Goal: Task Accomplishment & Management: Complete application form

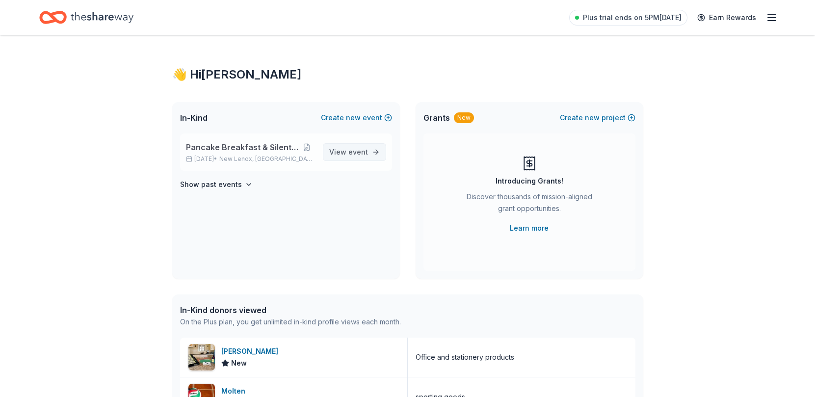
click at [343, 154] on span "View event" at bounding box center [348, 152] width 39 height 12
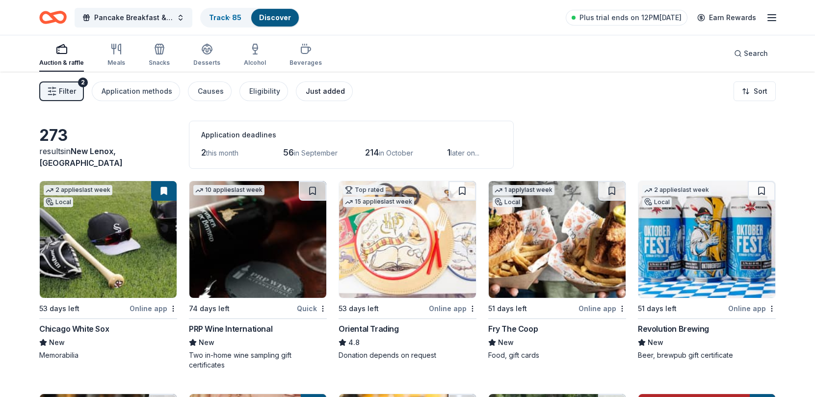
click at [321, 91] on div "Just added" at bounding box center [325, 91] width 39 height 12
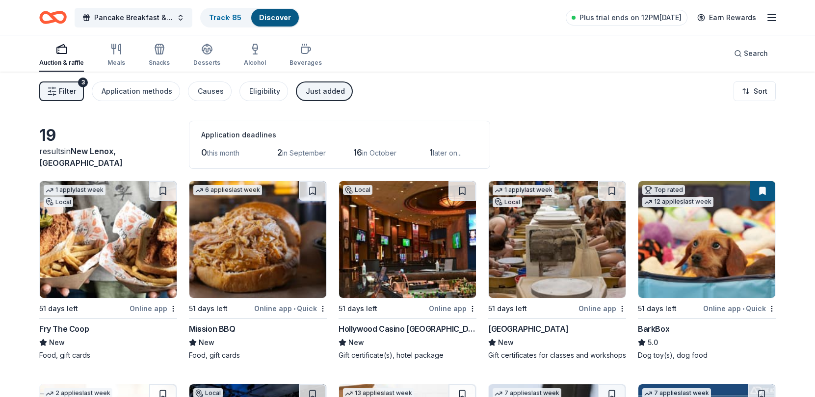
click at [62, 86] on span "Filter" at bounding box center [67, 91] width 17 height 12
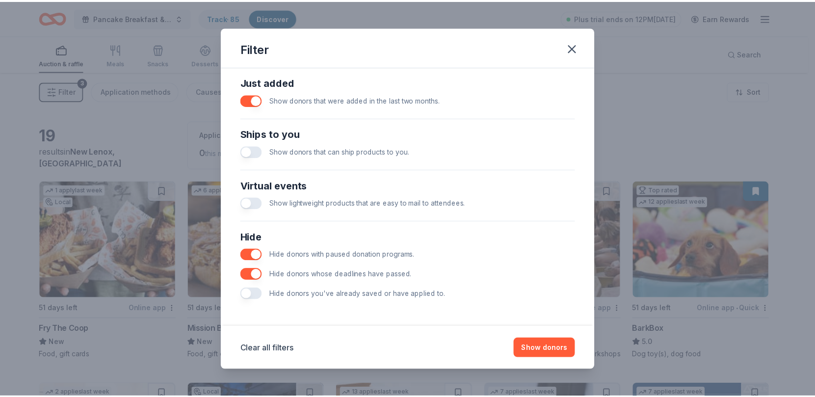
scroll to position [387, 0]
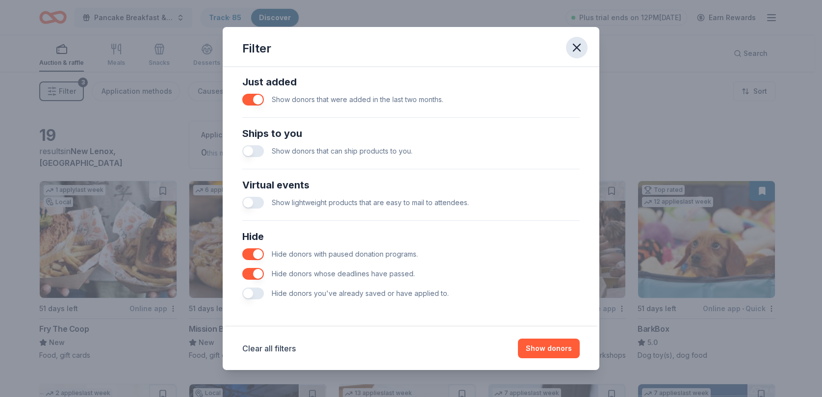
click at [576, 47] on icon "button" at bounding box center [576, 47] width 7 height 7
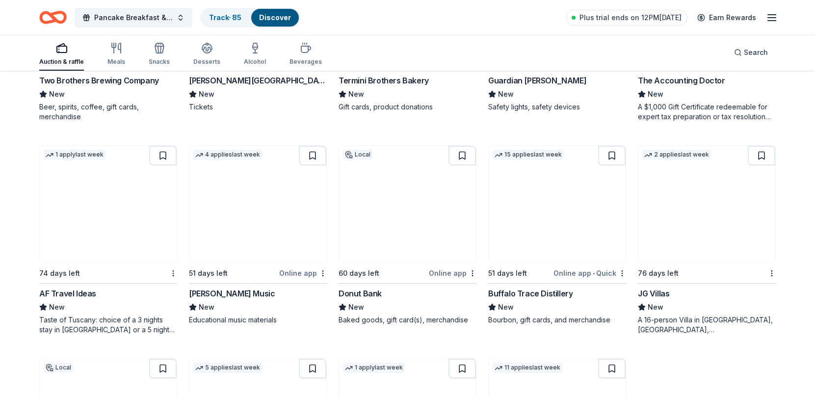
scroll to position [435, 0]
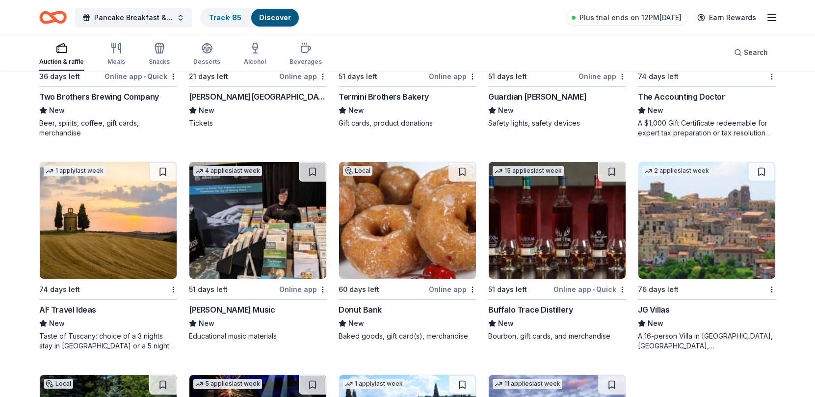
click at [302, 234] on img at bounding box center [257, 220] width 137 height 117
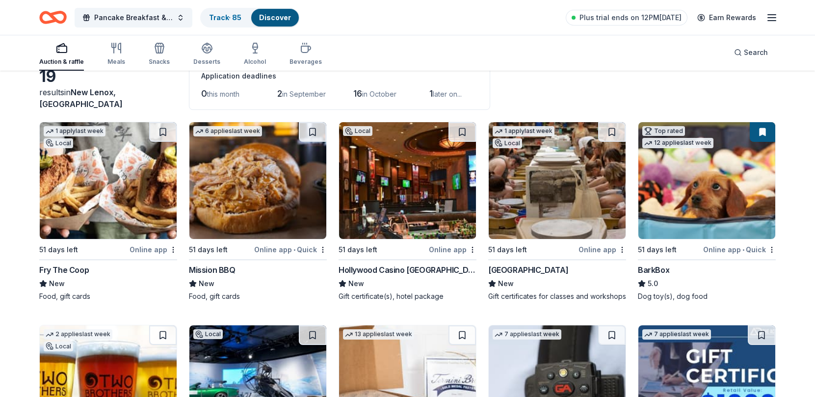
scroll to position [43, 0]
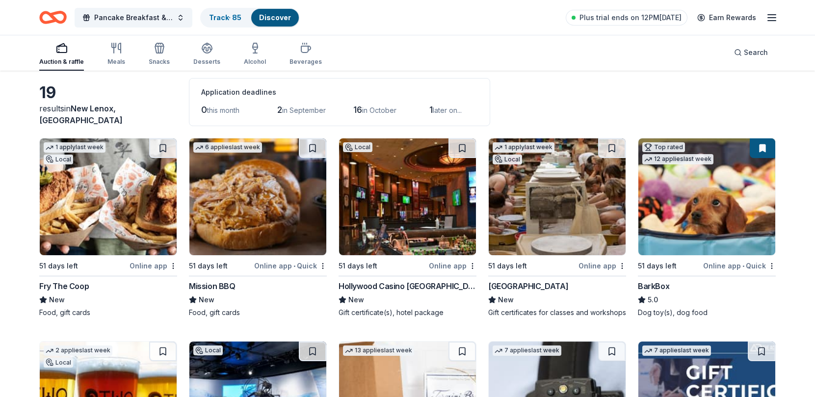
click at [279, 211] on img at bounding box center [257, 196] width 137 height 117
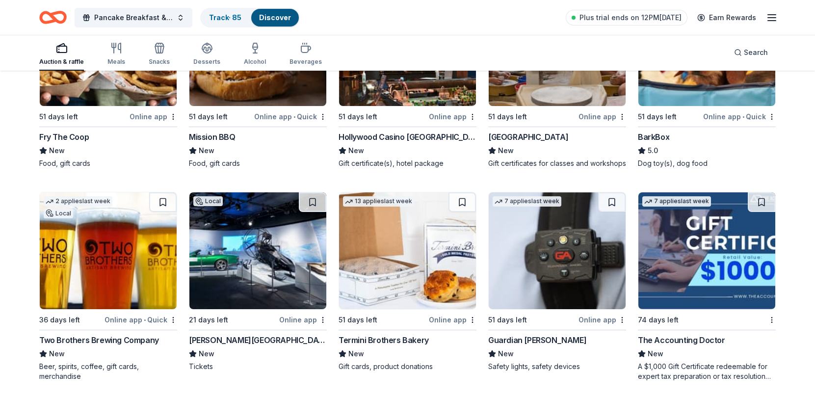
scroll to position [239, 0]
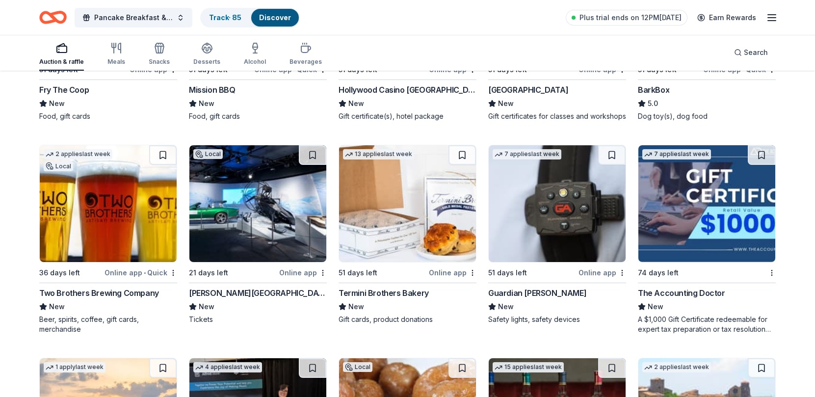
click at [438, 221] on img at bounding box center [407, 203] width 137 height 117
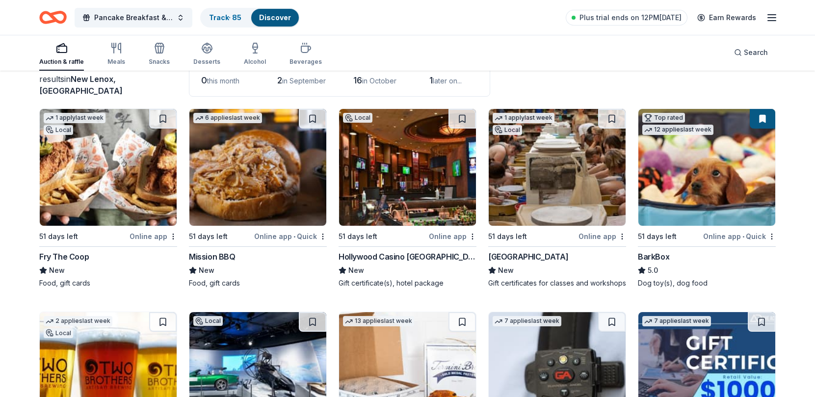
scroll to position [0, 0]
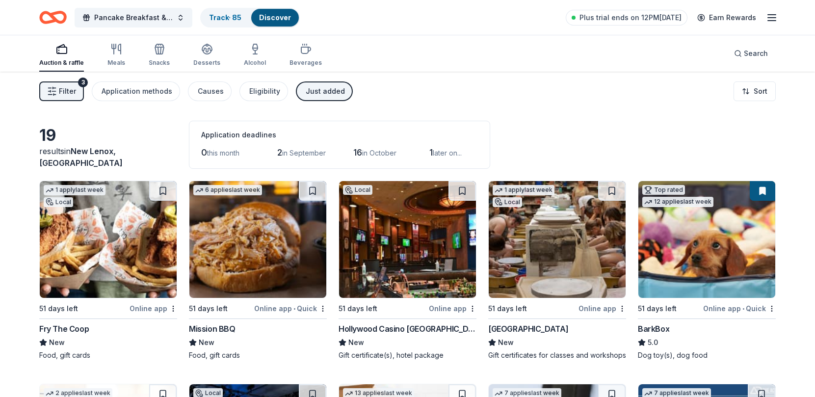
click at [315, 92] on div "Just added" at bounding box center [325, 91] width 39 height 12
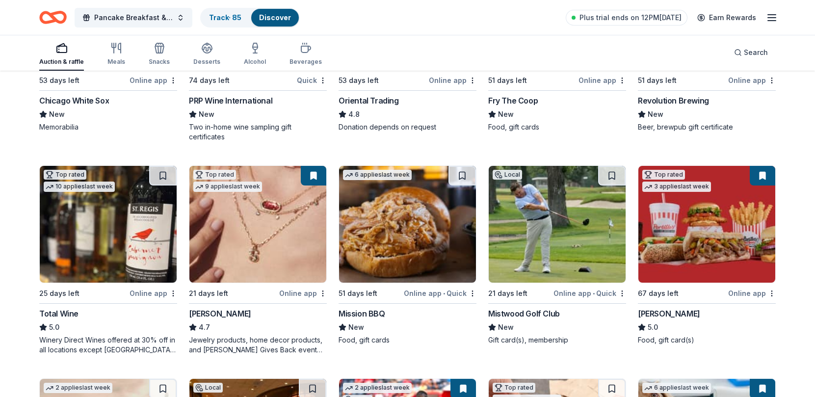
scroll to position [245, 0]
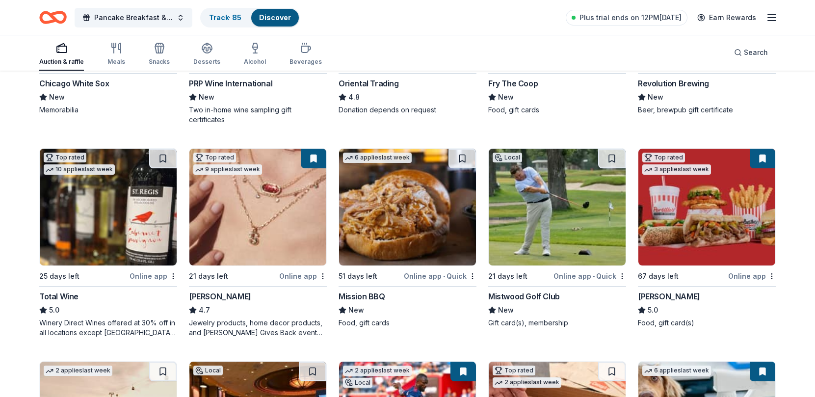
click at [298, 207] on img at bounding box center [257, 207] width 137 height 117
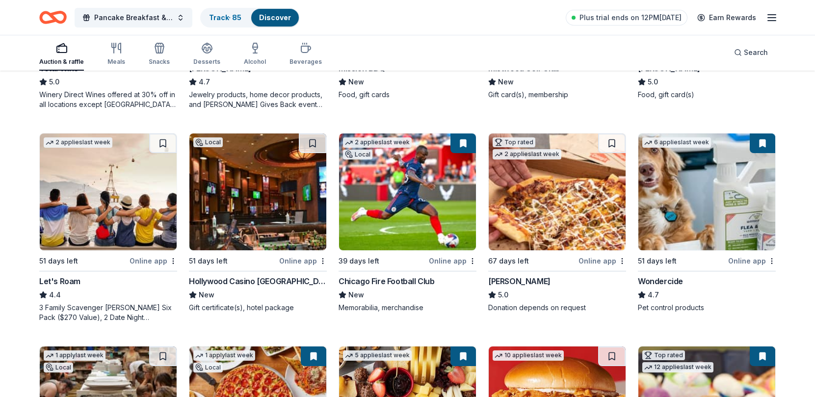
scroll to position [490, 0]
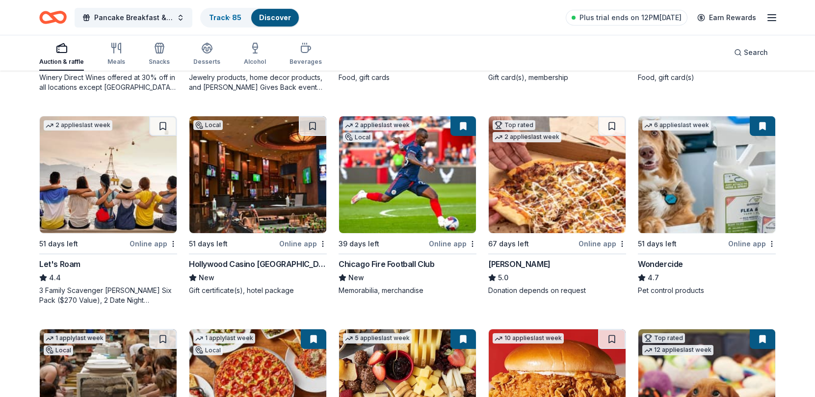
click at [409, 175] on img at bounding box center [407, 174] width 137 height 117
click at [694, 160] on img at bounding box center [706, 174] width 137 height 117
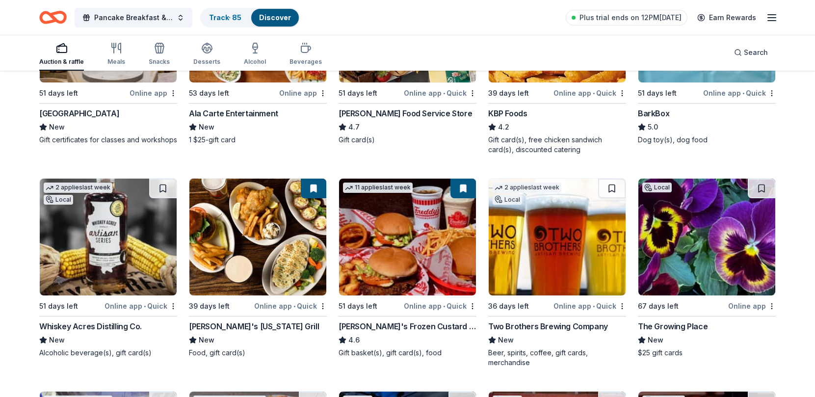
scroll to position [883, 0]
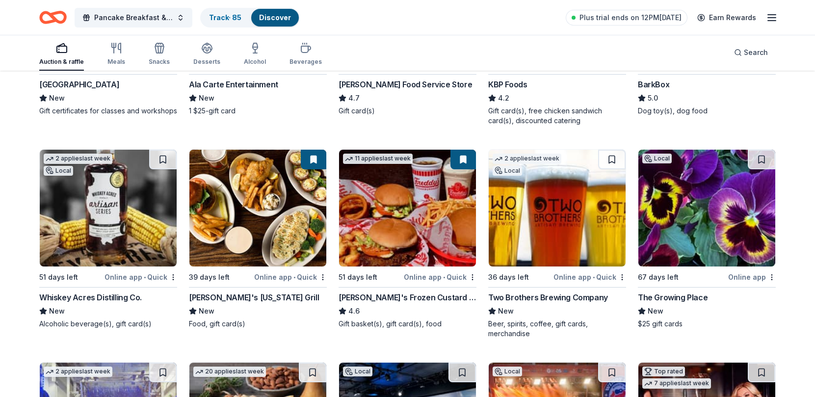
click at [124, 242] on img at bounding box center [108, 208] width 137 height 117
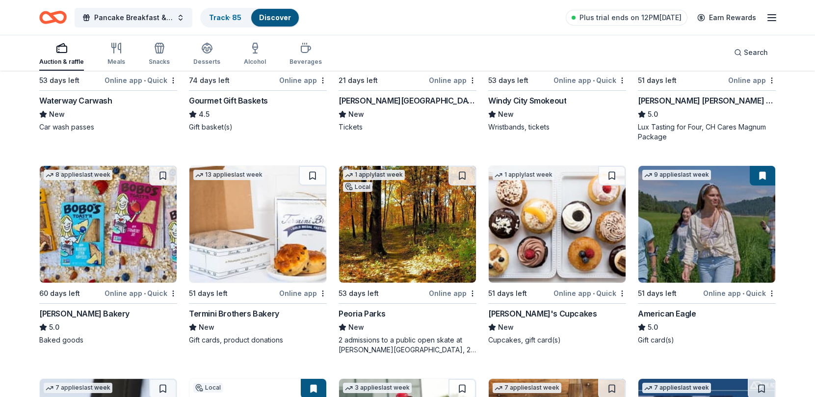
scroll to position [1312, 0]
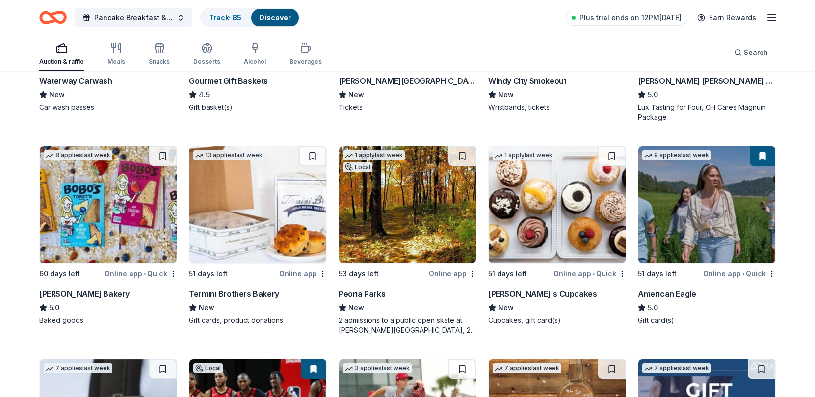
click at [86, 206] on img at bounding box center [108, 204] width 137 height 117
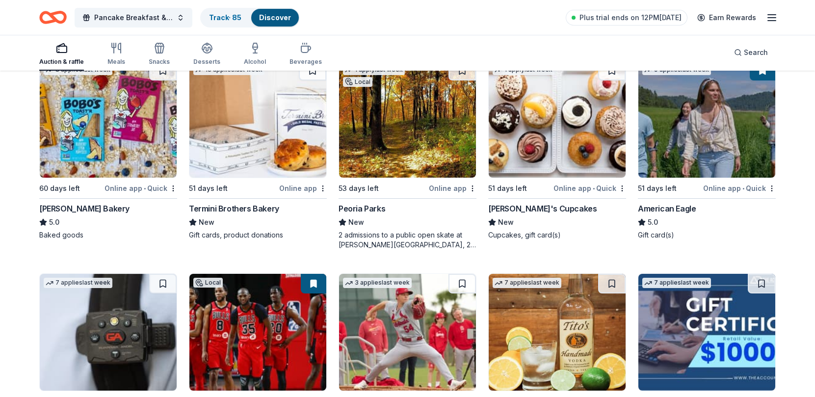
scroll to position [1459, 0]
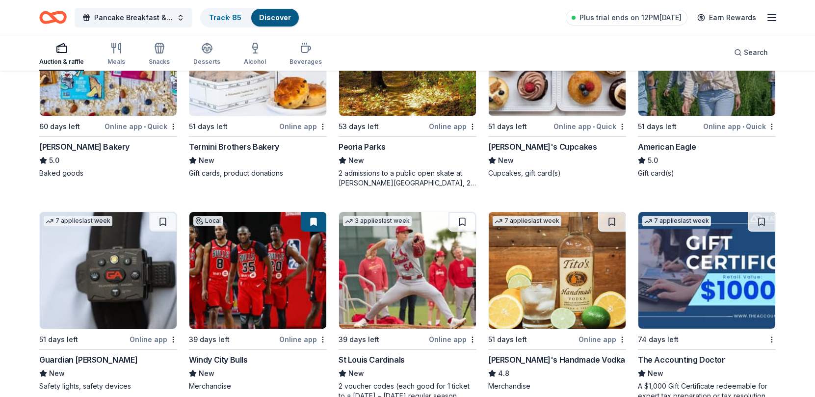
click at [521, 93] on img at bounding box center [557, 57] width 137 height 117
click at [268, 281] on img at bounding box center [257, 270] width 137 height 117
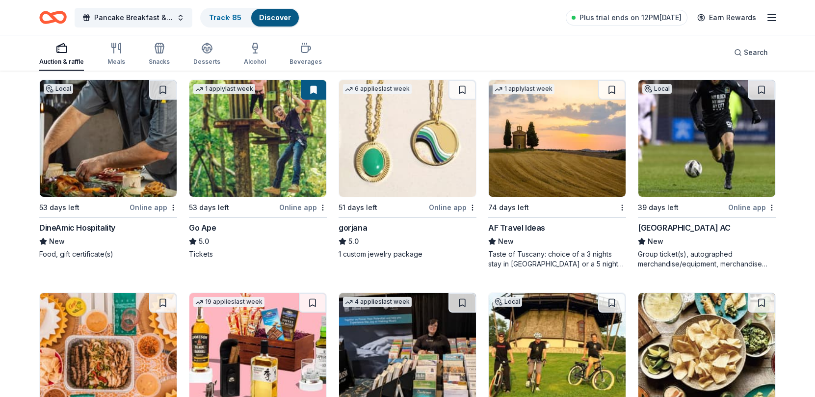
scroll to position [1787, 0]
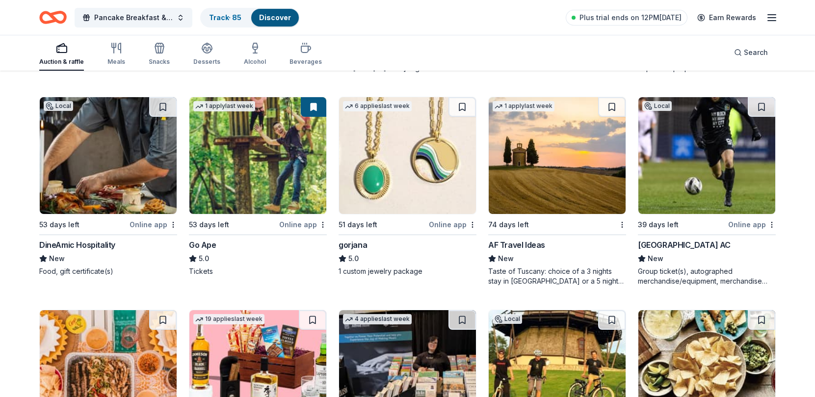
click at [710, 167] on img at bounding box center [706, 155] width 137 height 117
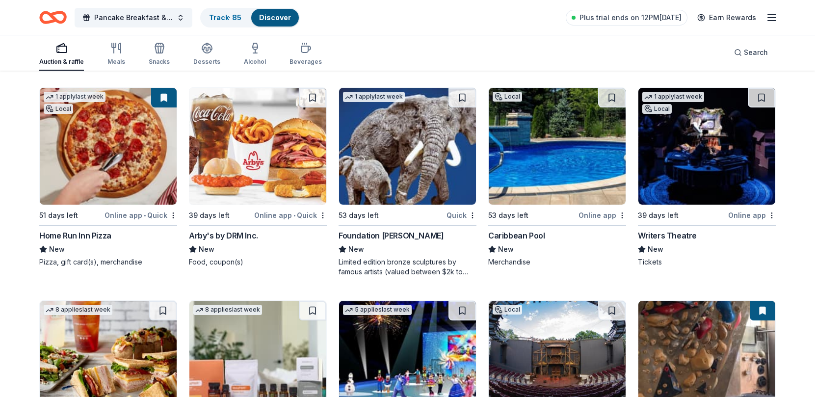
scroll to position [2621, 0]
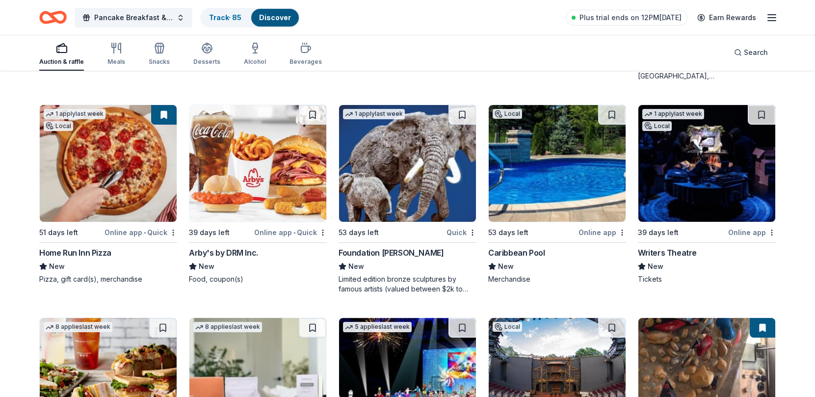
click at [737, 191] on img at bounding box center [706, 163] width 137 height 117
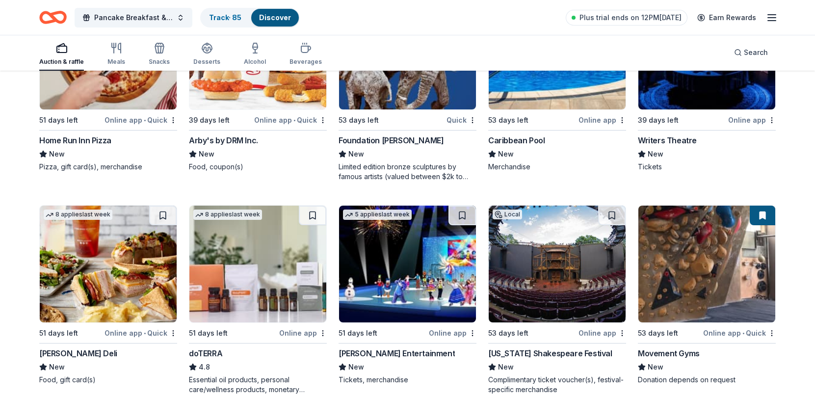
scroll to position [2768, 0]
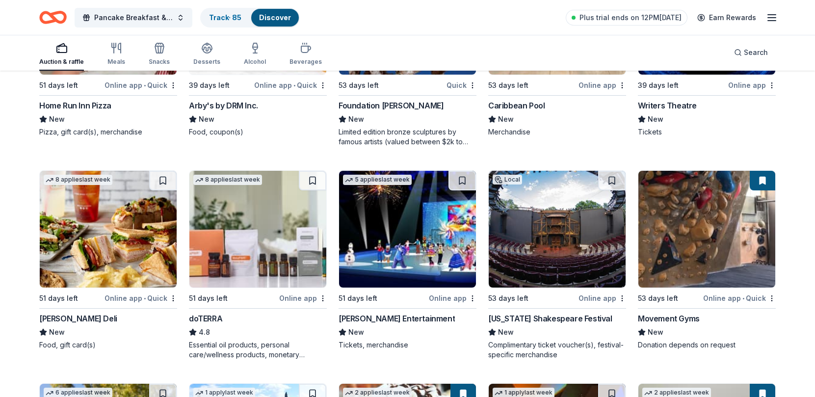
click at [273, 241] on img at bounding box center [257, 229] width 137 height 117
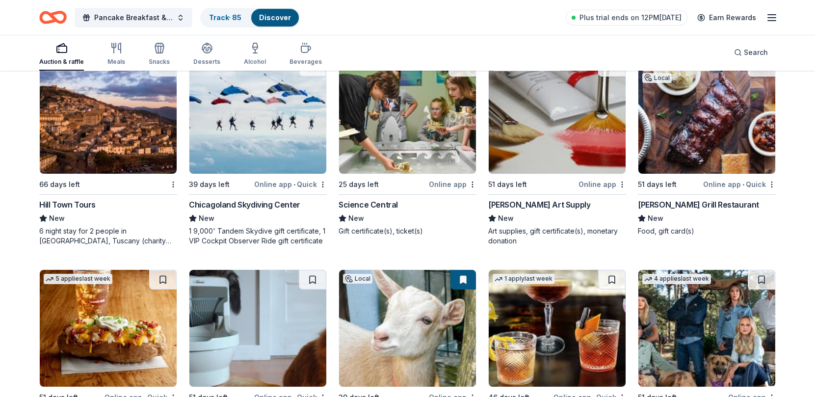
scroll to position [3258, 0]
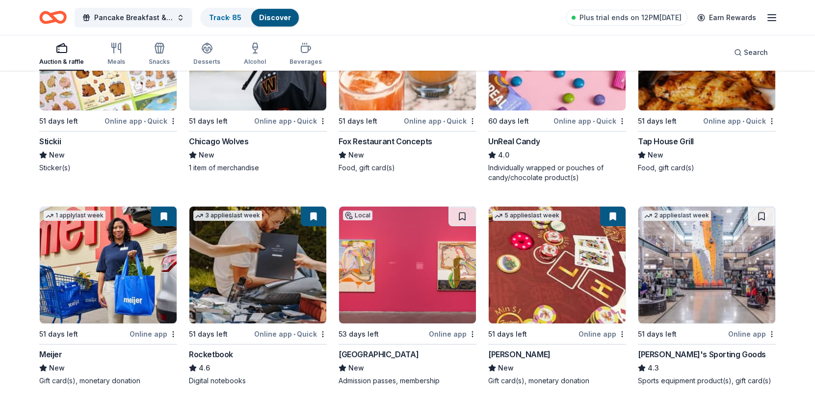
scroll to position [4033, 0]
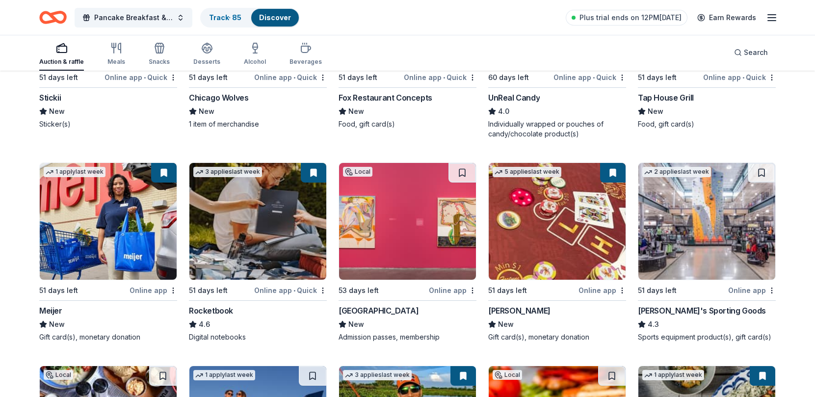
click at [568, 205] on img at bounding box center [557, 221] width 137 height 117
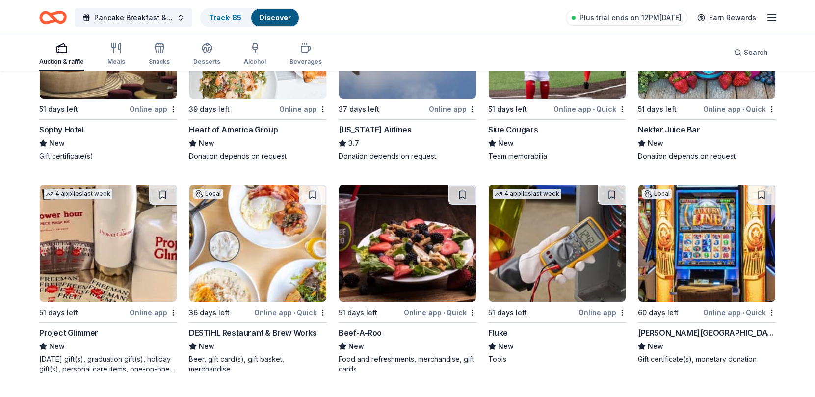
scroll to position [5063, 0]
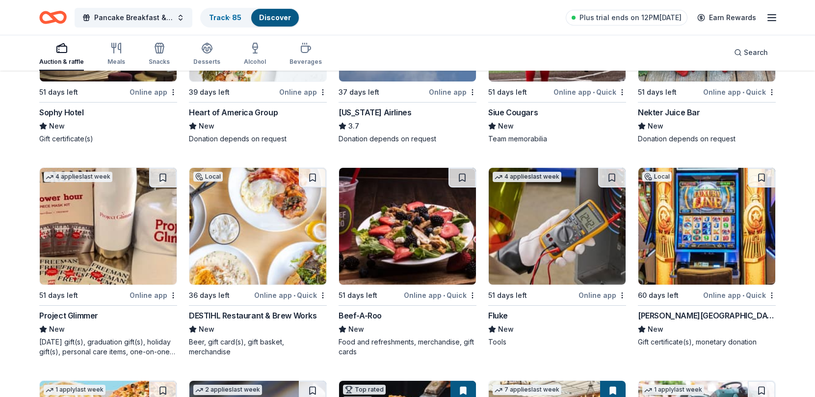
click at [66, 234] on img at bounding box center [108, 226] width 137 height 117
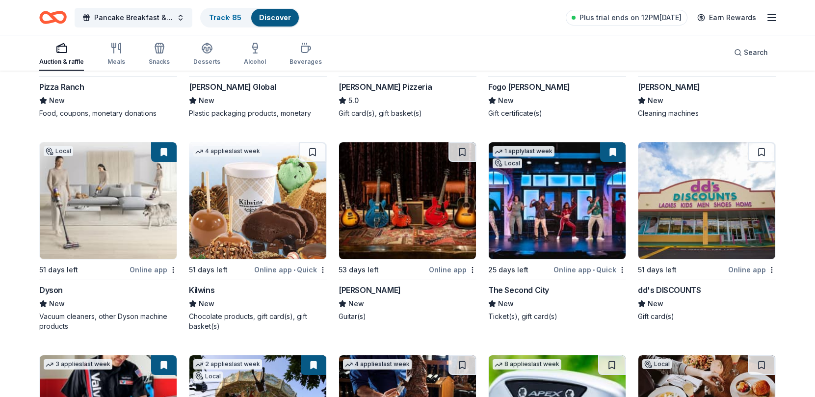
scroll to position [5554, 0]
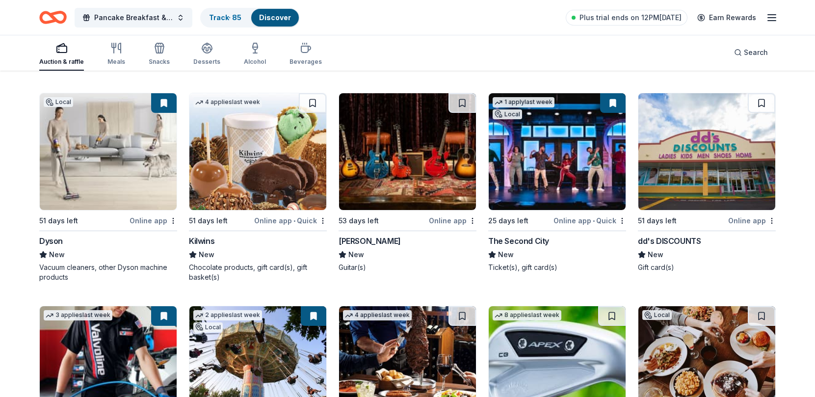
click at [275, 170] on img at bounding box center [257, 151] width 137 height 117
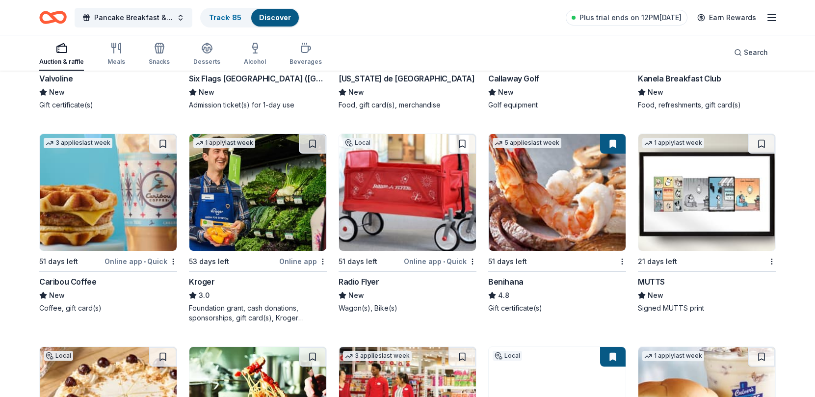
scroll to position [5946, 0]
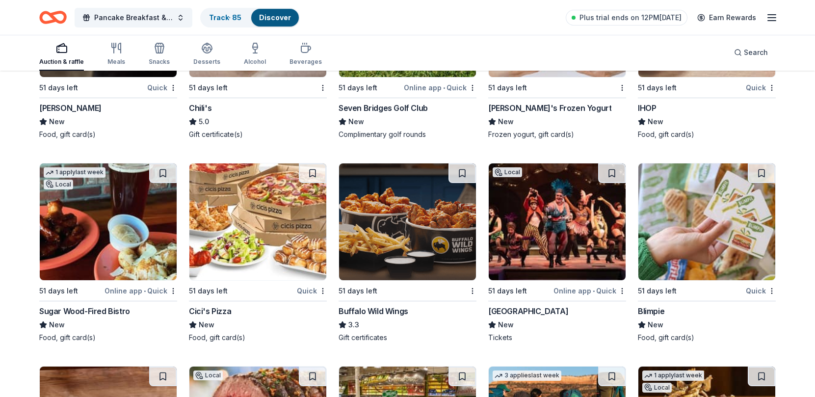
scroll to position [6749, 0]
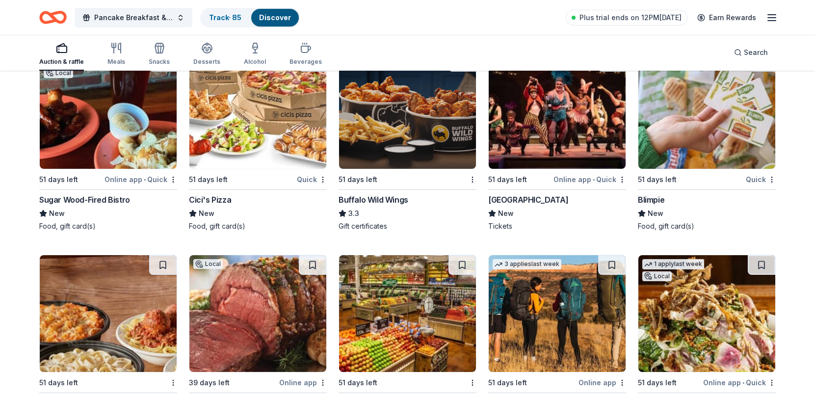
scroll to position [6847, 0]
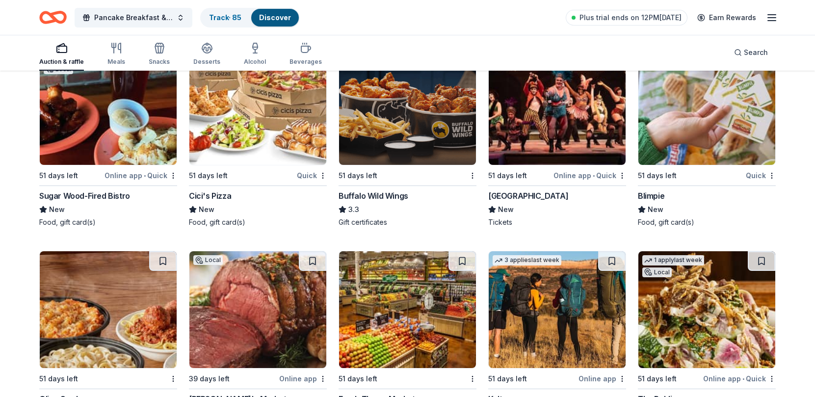
click at [540, 142] on img at bounding box center [557, 106] width 137 height 117
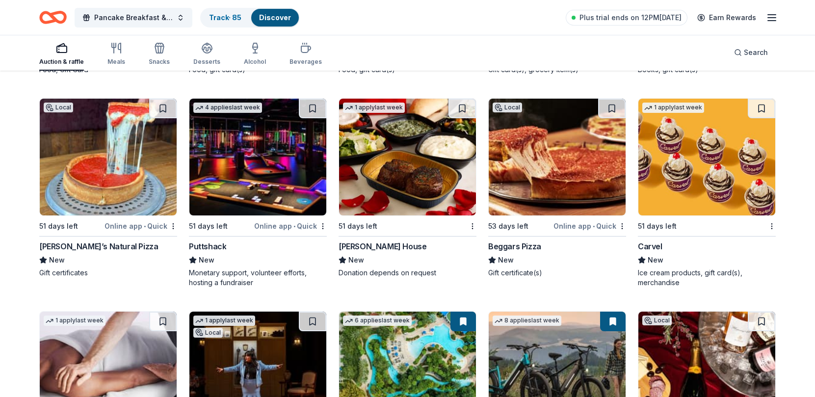
scroll to position [8016, 0]
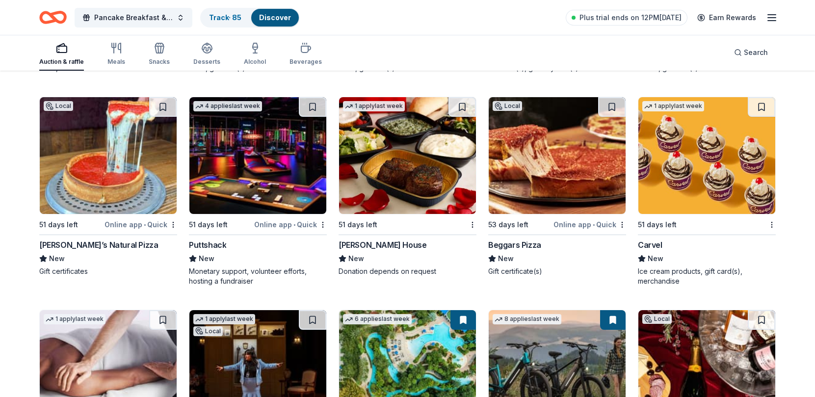
click at [282, 165] on img at bounding box center [257, 155] width 137 height 117
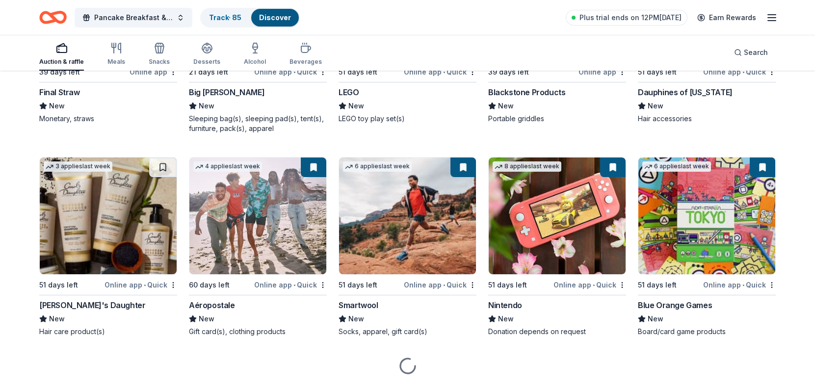
scroll to position [10694, 0]
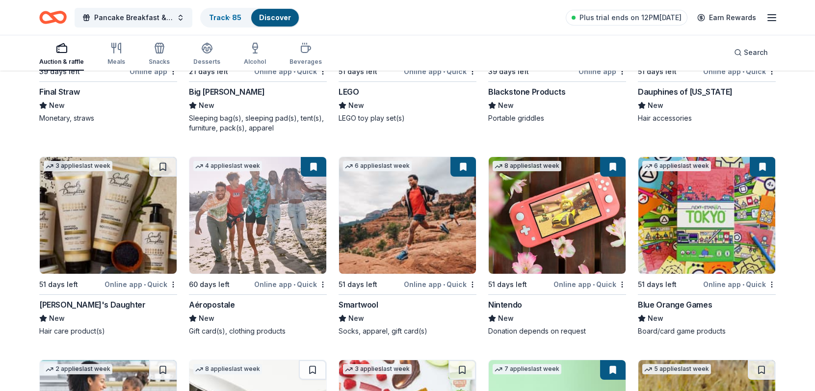
click at [407, 204] on img at bounding box center [407, 215] width 137 height 117
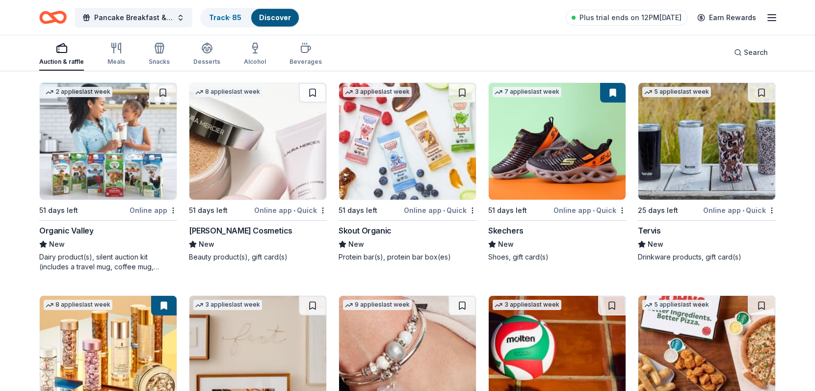
scroll to position [10989, 0]
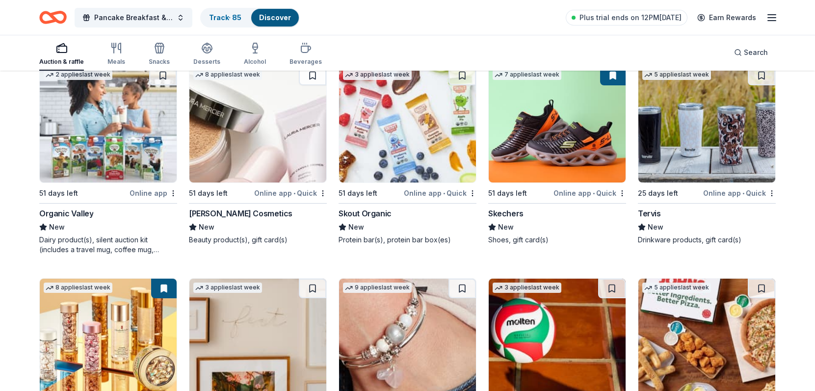
click at [398, 115] on img at bounding box center [407, 124] width 137 height 117
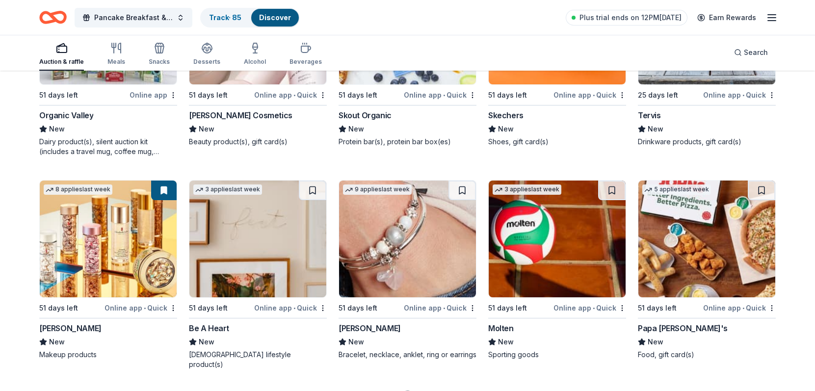
scroll to position [11134, 0]
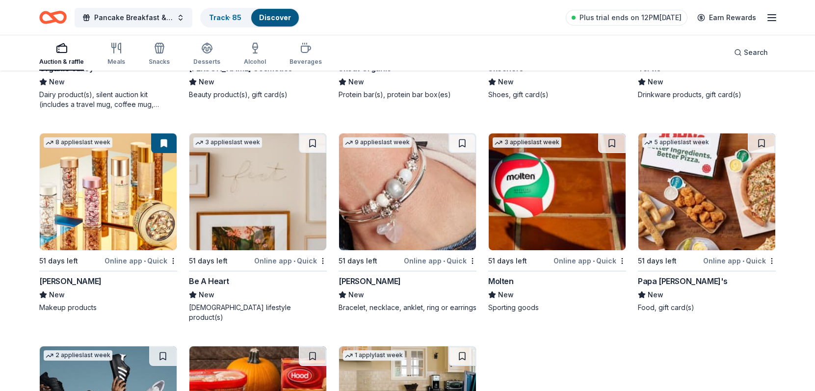
drag, startPoint x: 8, startPoint y: 120, endPoint x: 15, endPoint y: 122, distance: 7.1
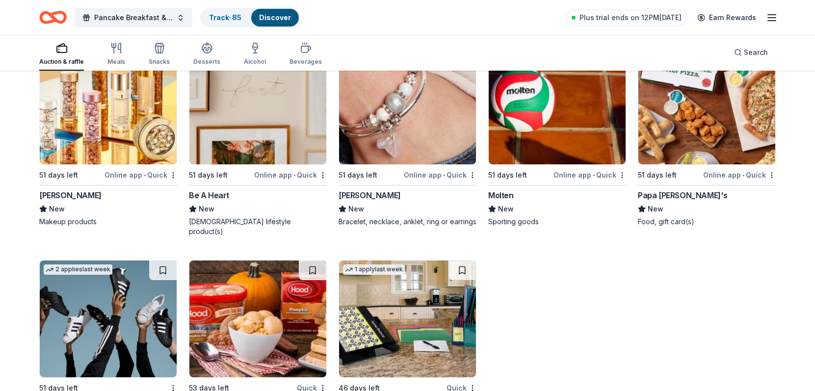
scroll to position [11278, 0]
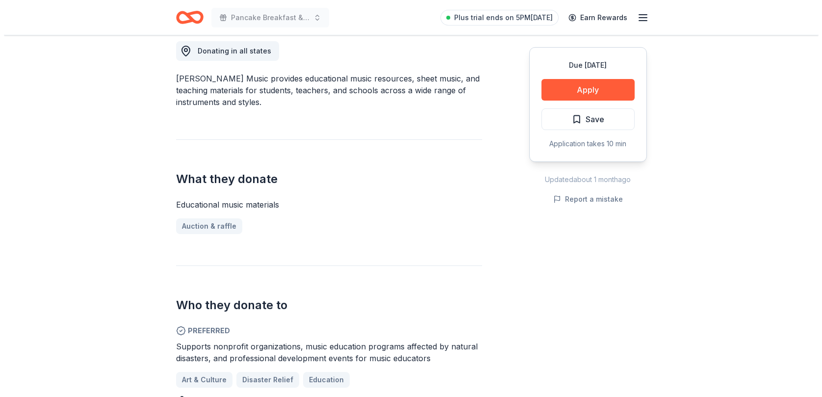
scroll to position [294, 0]
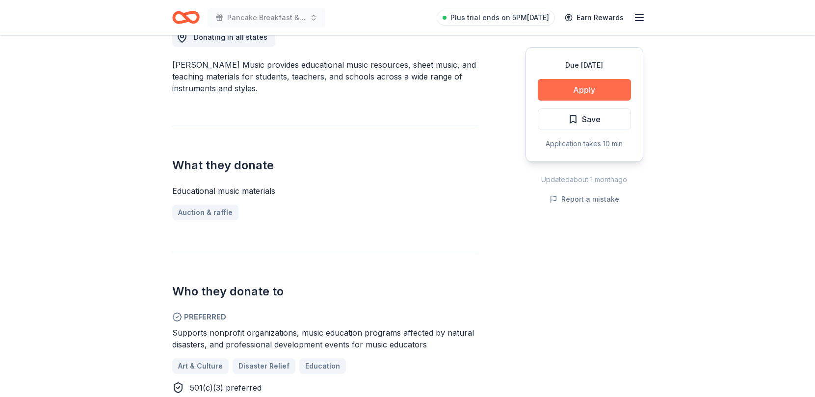
click at [559, 91] on button "Apply" at bounding box center [584, 90] width 93 height 22
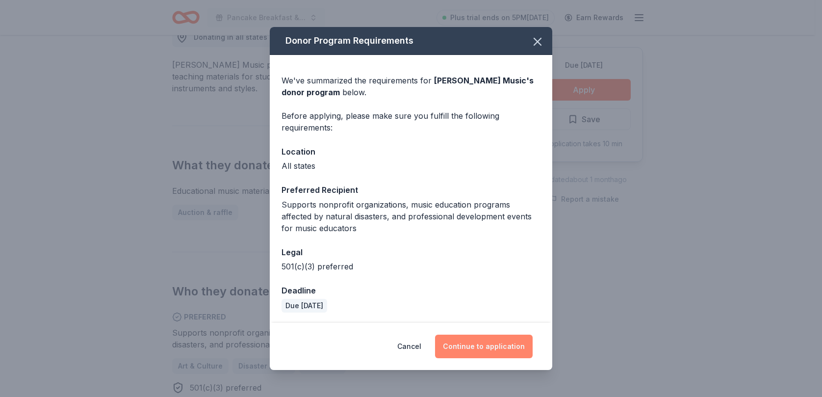
click at [456, 347] on button "Continue to application" at bounding box center [484, 347] width 98 height 24
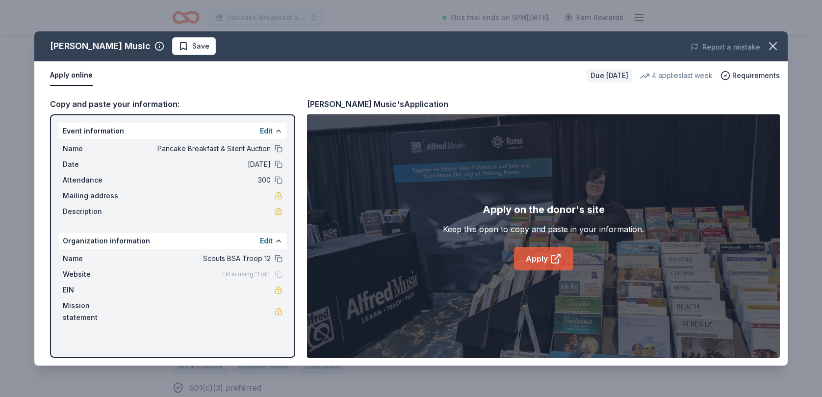
click at [539, 261] on link "Apply" at bounding box center [543, 259] width 59 height 24
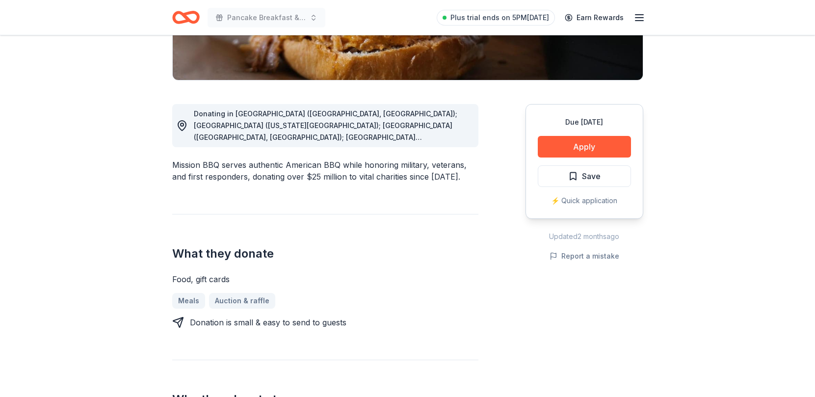
scroll to position [343, 0]
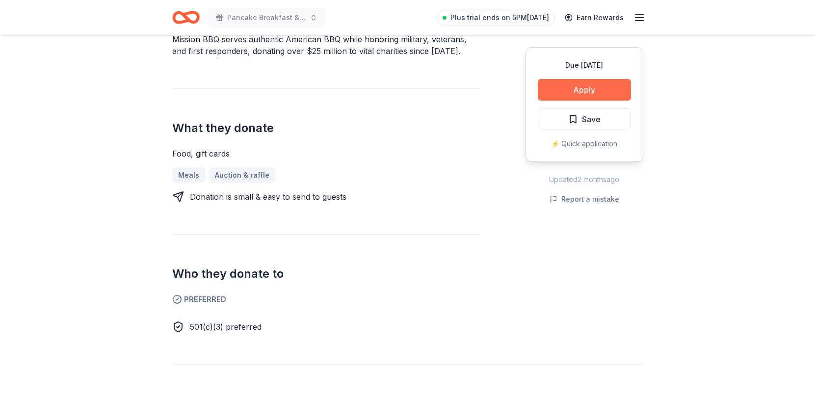
click at [572, 86] on button "Apply" at bounding box center [584, 90] width 93 height 22
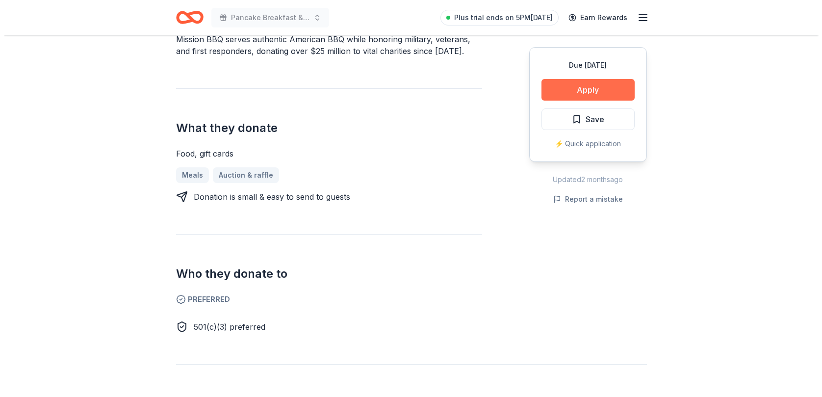
scroll to position [350, 0]
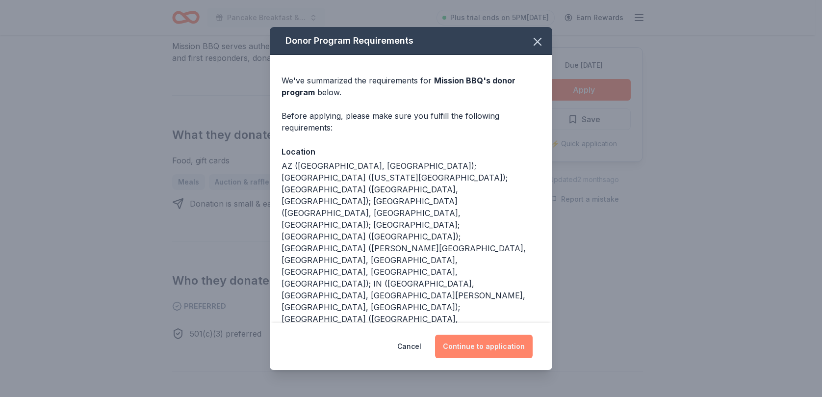
click at [473, 347] on button "Continue to application" at bounding box center [484, 347] width 98 height 24
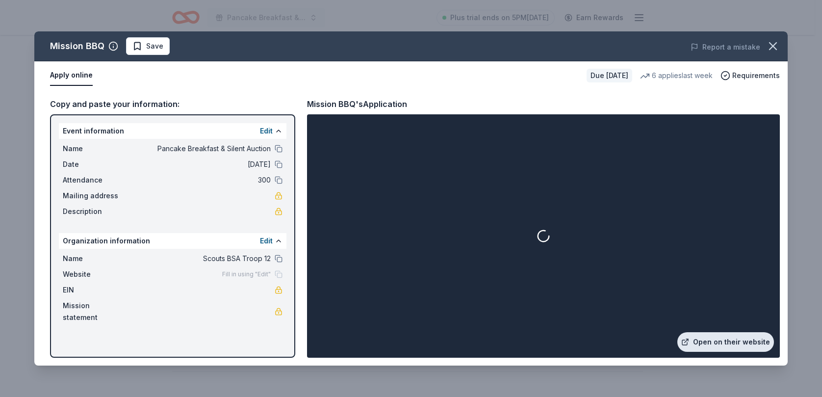
click at [731, 344] on link "Open on their website" at bounding box center [725, 342] width 97 height 20
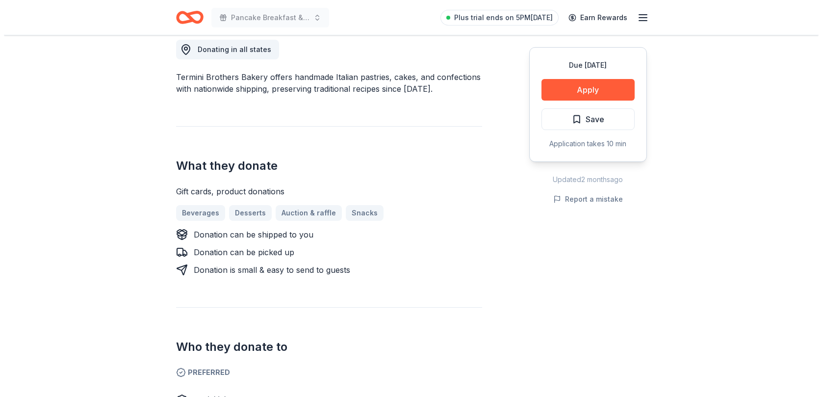
scroll to position [294, 0]
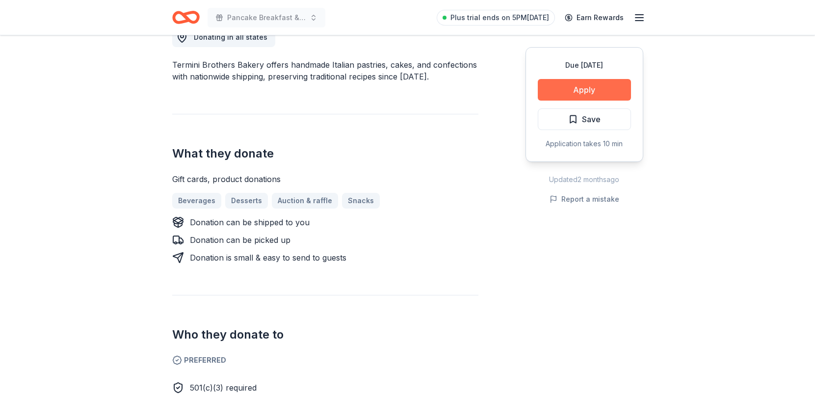
click at [573, 97] on button "Apply" at bounding box center [584, 90] width 93 height 22
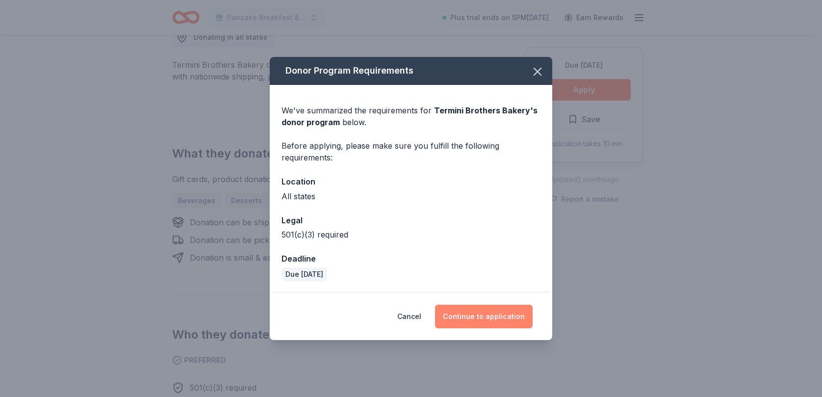
click at [477, 319] on button "Continue to application" at bounding box center [484, 317] width 98 height 24
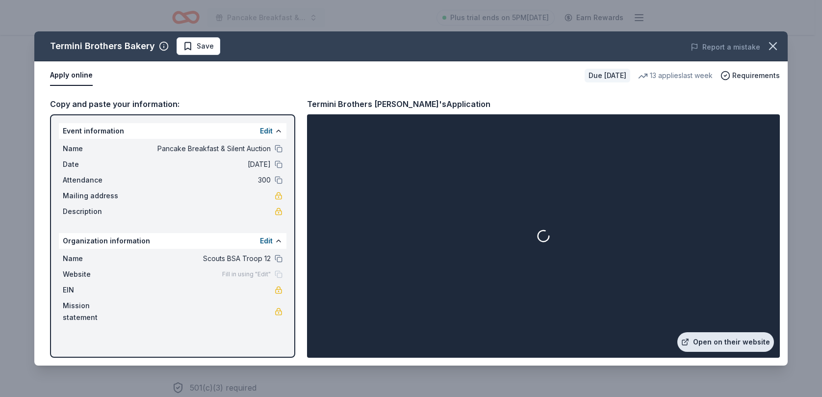
click at [702, 342] on link "Open on their website" at bounding box center [725, 342] width 97 height 20
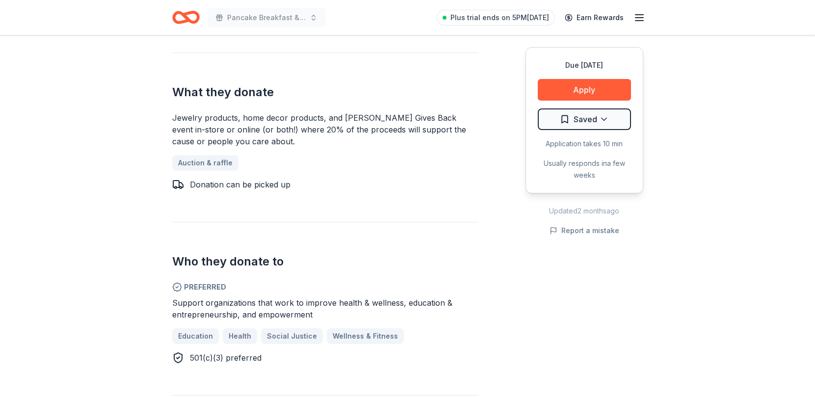
scroll to position [441, 0]
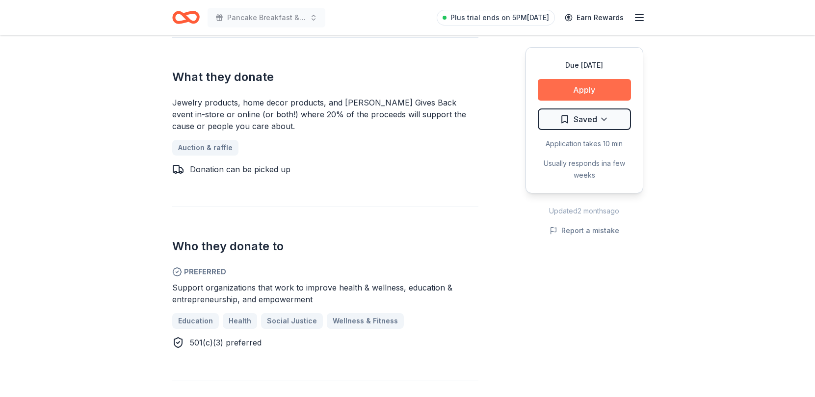
click at [587, 87] on button "Apply" at bounding box center [584, 90] width 93 height 22
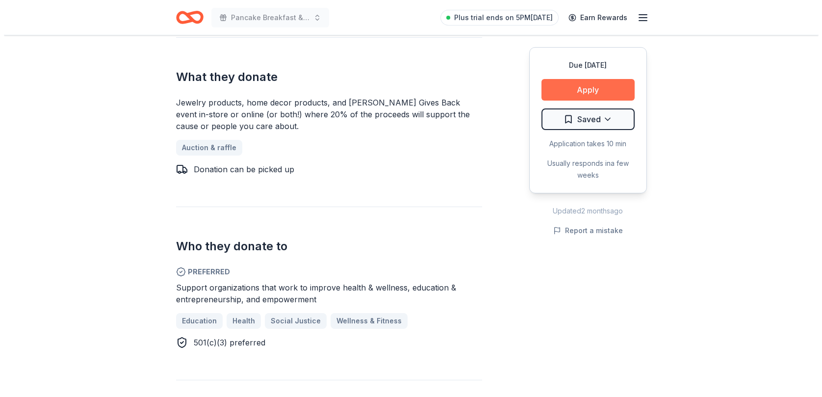
scroll to position [455, 0]
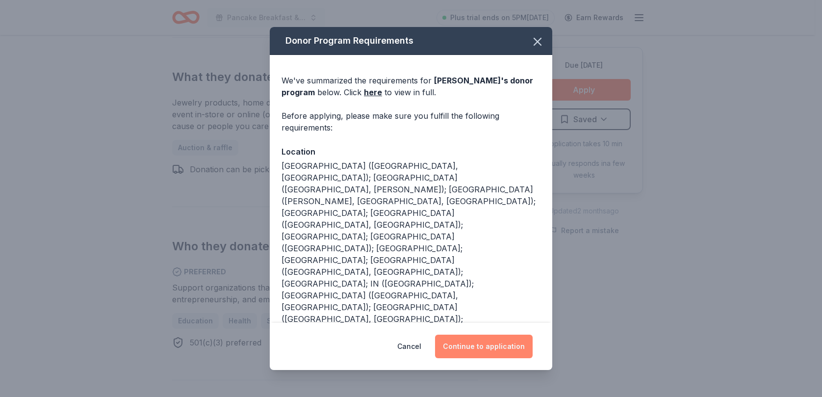
click at [466, 336] on button "Continue to application" at bounding box center [484, 347] width 98 height 24
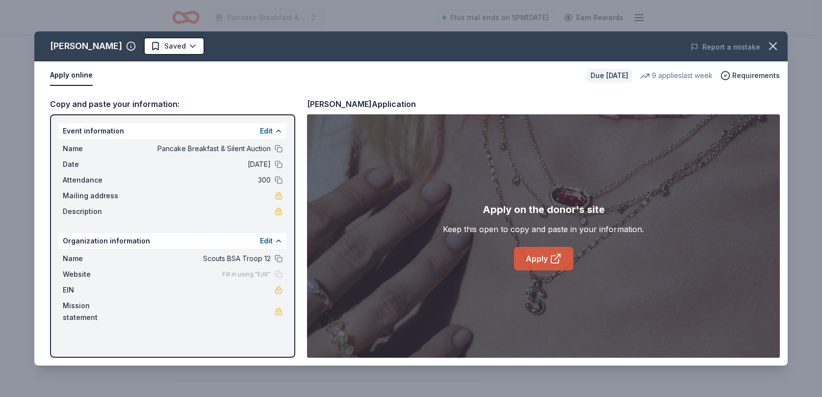
click at [548, 258] on link "Apply" at bounding box center [543, 259] width 59 height 24
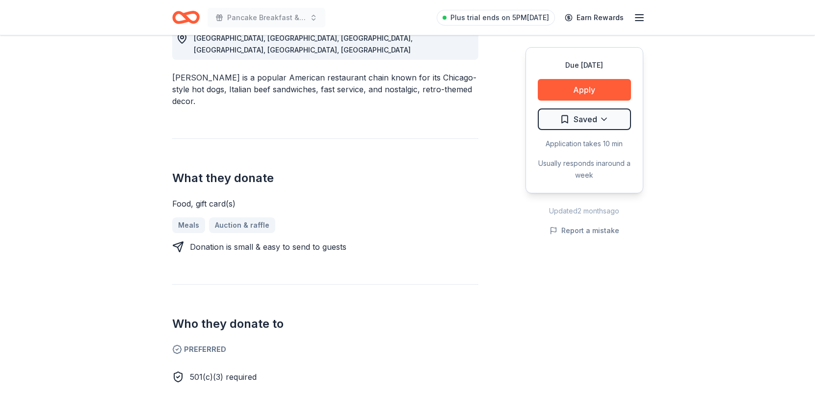
scroll to position [343, 0]
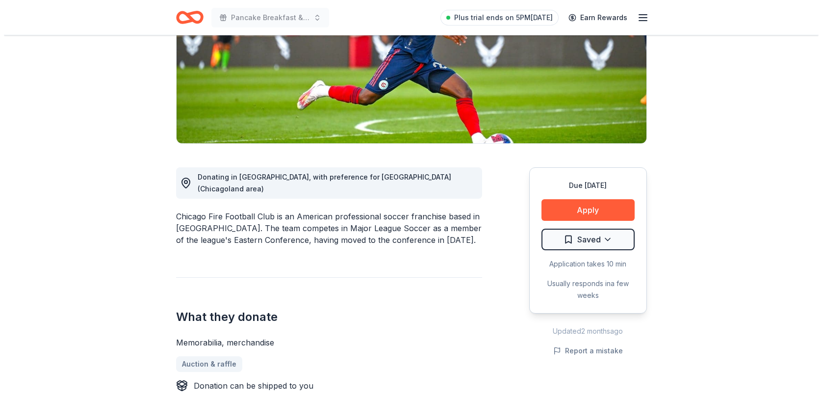
scroll to position [196, 0]
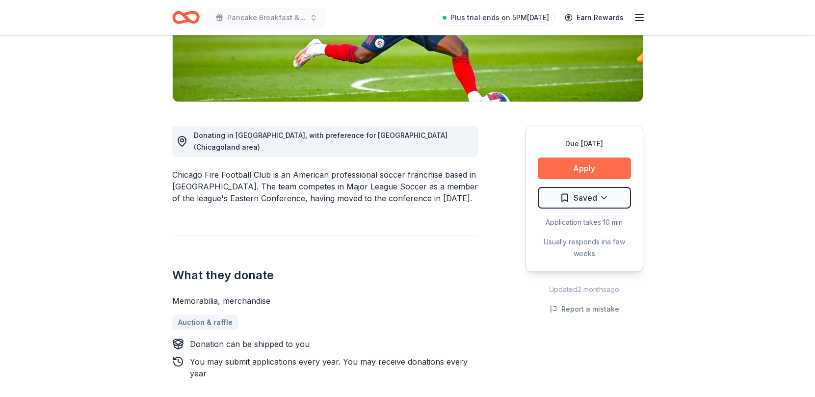
click at [555, 173] on button "Apply" at bounding box center [584, 168] width 93 height 22
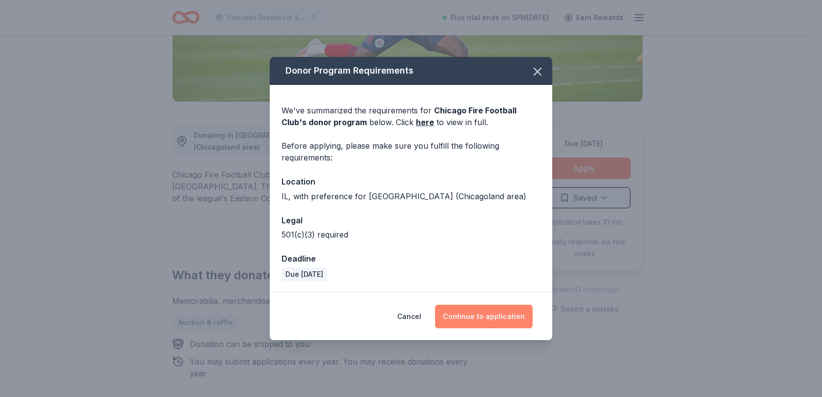
click at [470, 318] on button "Continue to application" at bounding box center [484, 317] width 98 height 24
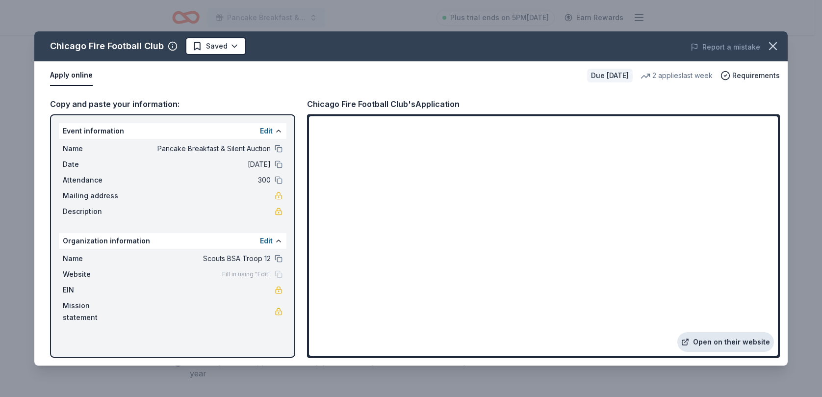
click at [730, 341] on link "Open on their website" at bounding box center [725, 342] width 97 height 20
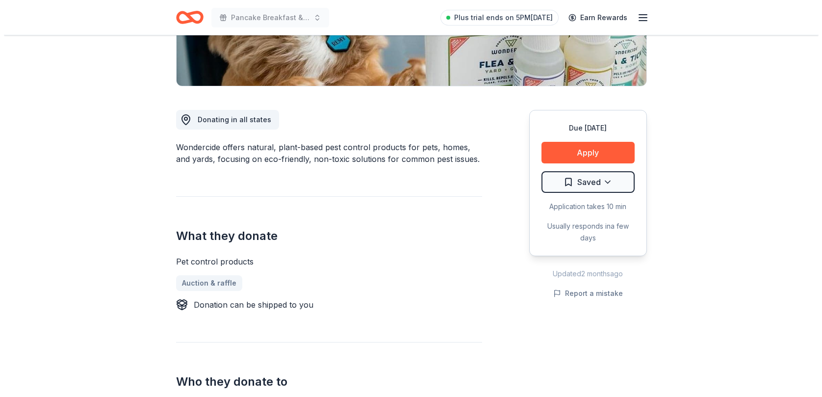
scroll to position [245, 0]
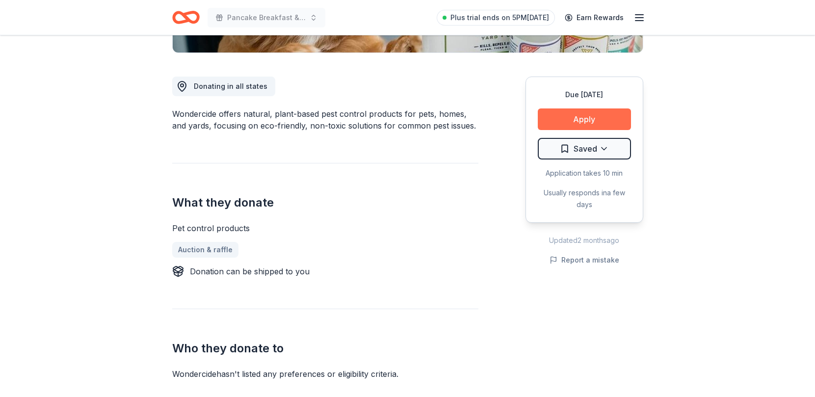
click at [576, 121] on button "Apply" at bounding box center [584, 119] width 93 height 22
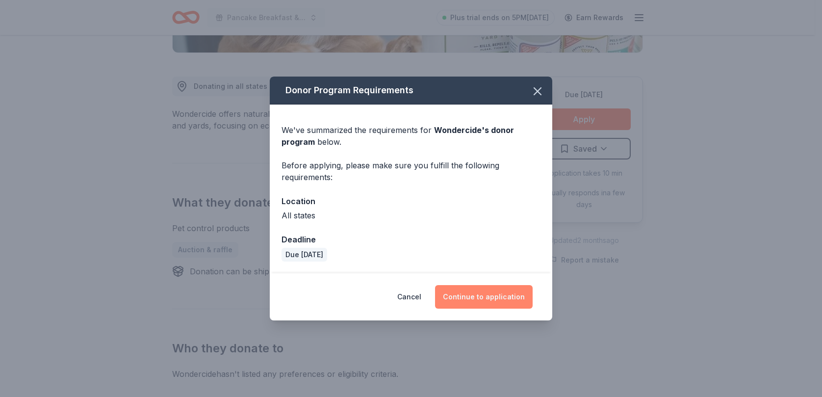
click at [459, 298] on button "Continue to application" at bounding box center [484, 297] width 98 height 24
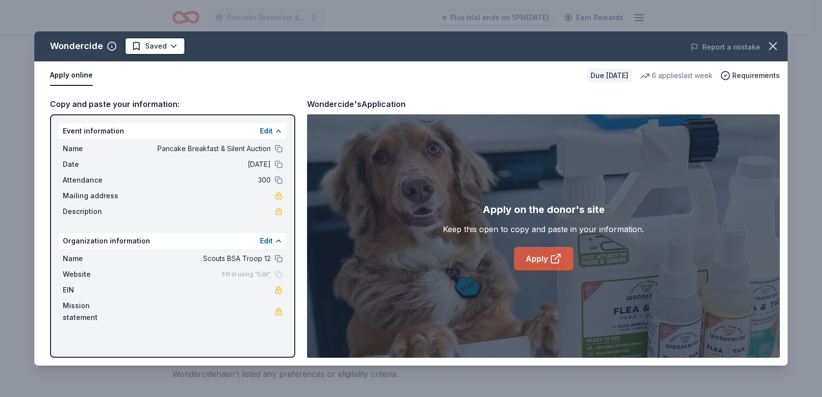
click at [537, 260] on link "Apply" at bounding box center [543, 259] width 59 height 24
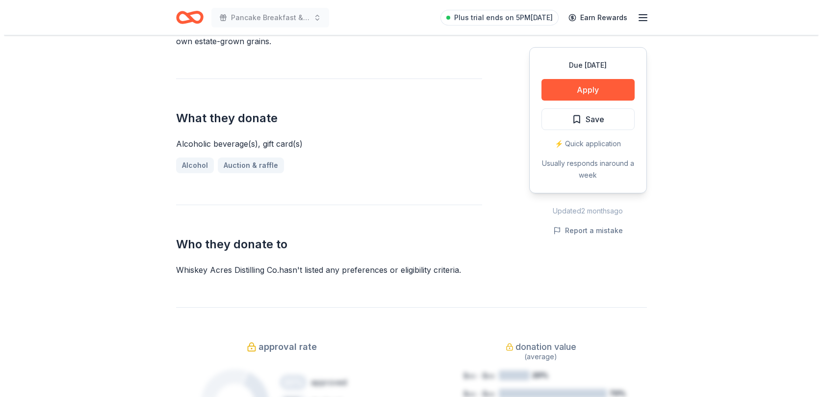
scroll to position [343, 0]
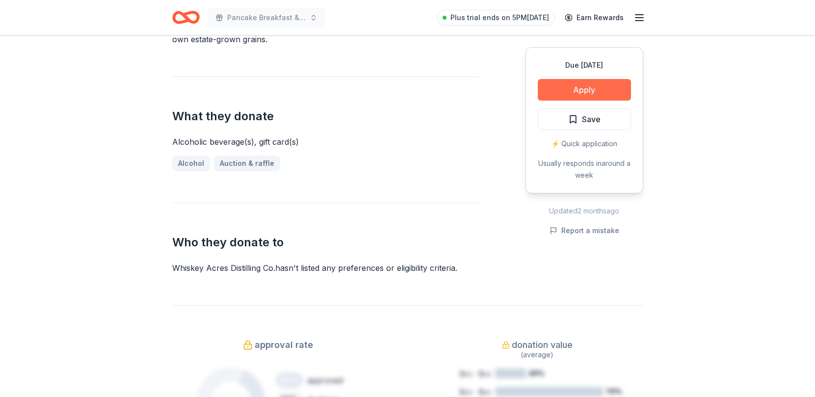
click at [572, 90] on button "Apply" at bounding box center [584, 90] width 93 height 22
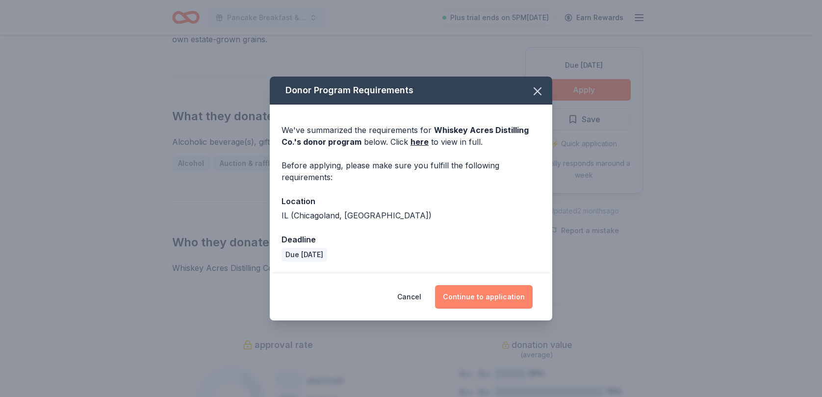
click at [476, 301] on button "Continue to application" at bounding box center [484, 297] width 98 height 24
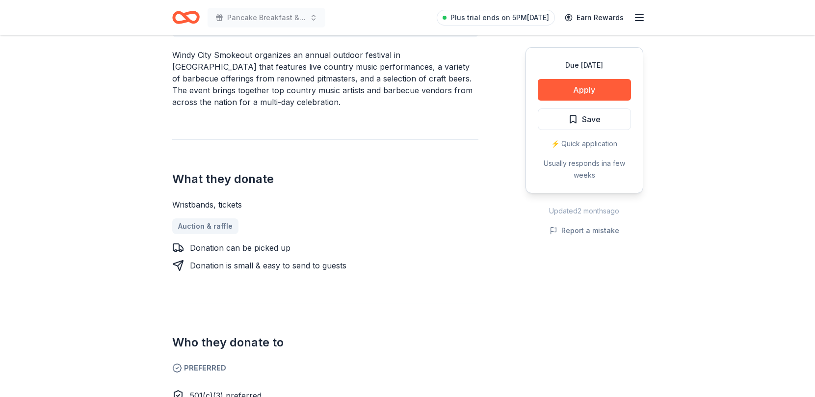
scroll to position [392, 0]
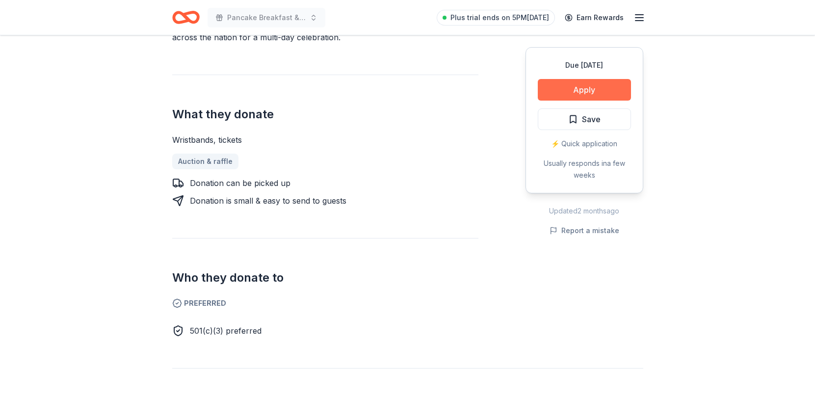
click at [597, 92] on button "Apply" at bounding box center [584, 90] width 93 height 22
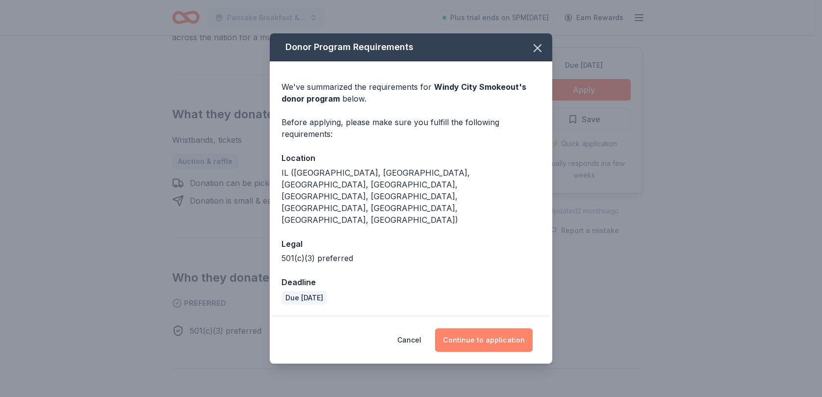
click at [469, 332] on button "Continue to application" at bounding box center [484, 340] width 98 height 24
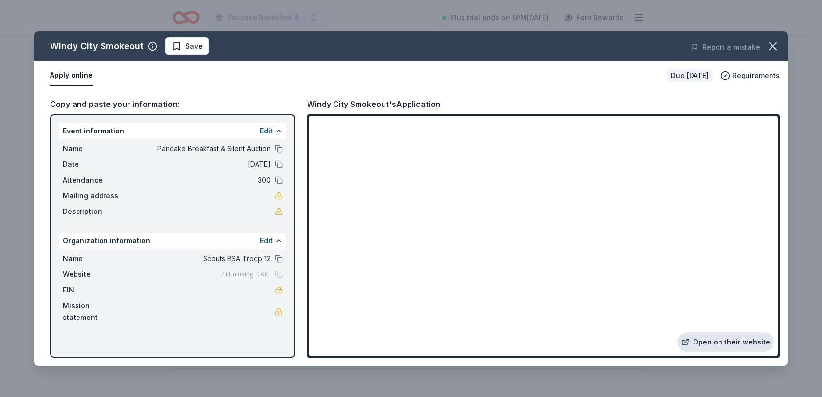
click at [722, 343] on link "Open on their website" at bounding box center [725, 342] width 97 height 20
click at [771, 52] on icon "button" at bounding box center [773, 46] width 14 height 14
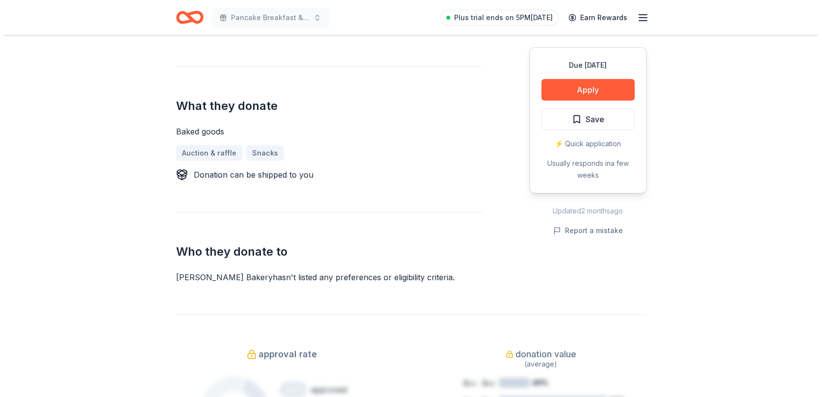
scroll to position [294, 0]
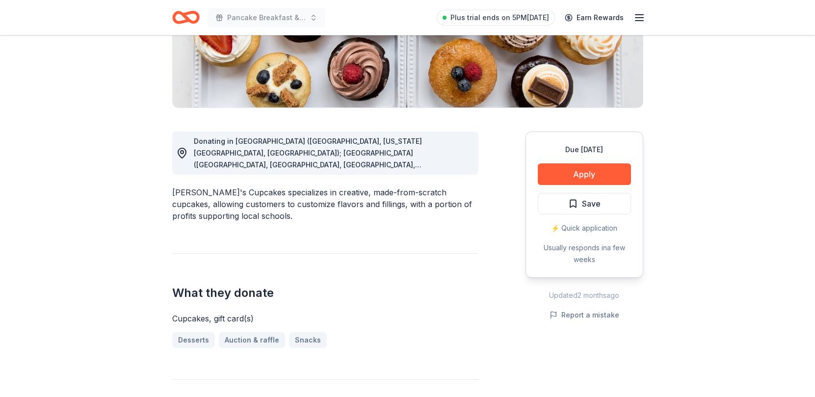
scroll to position [196, 0]
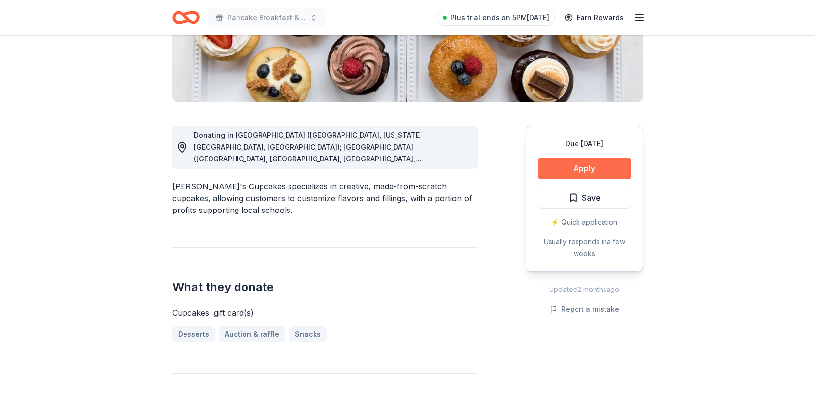
click at [561, 168] on button "Apply" at bounding box center [584, 168] width 93 height 22
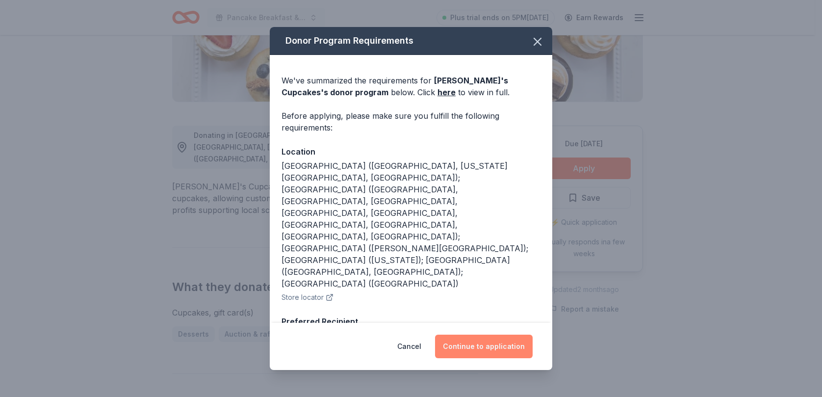
click at [459, 338] on button "Continue to application" at bounding box center [484, 347] width 98 height 24
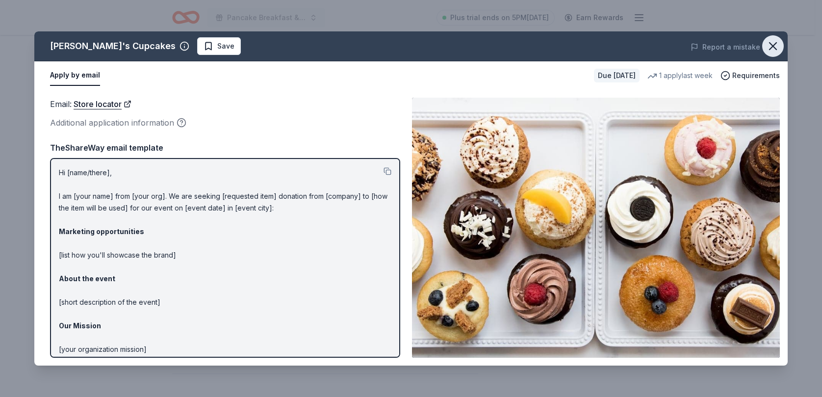
click at [772, 49] on icon "button" at bounding box center [773, 46] width 14 height 14
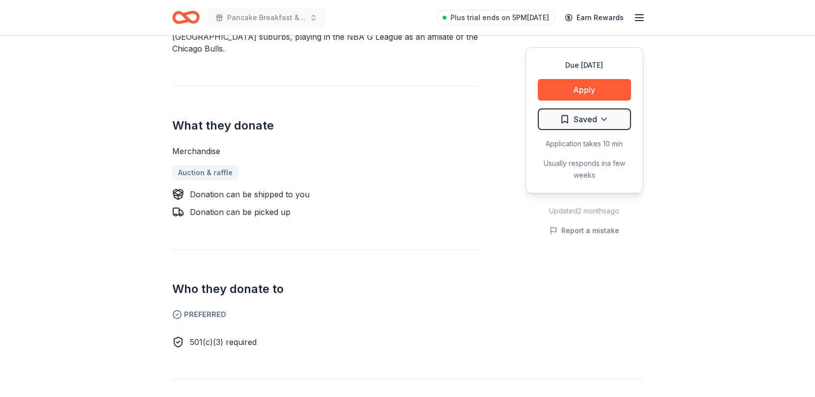
scroll to position [343, 0]
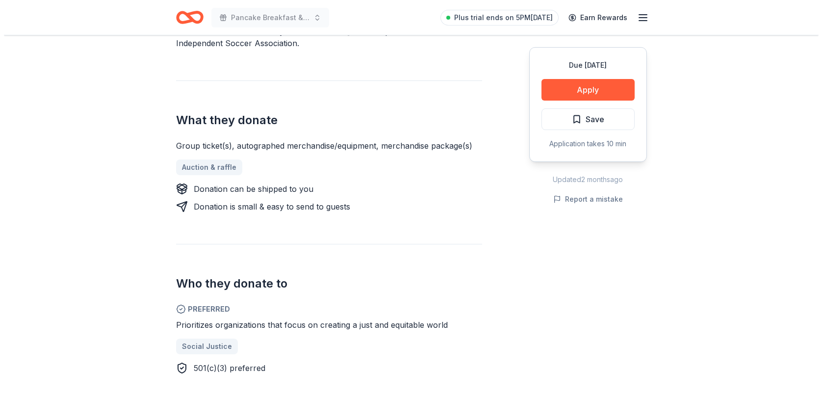
scroll to position [343, 0]
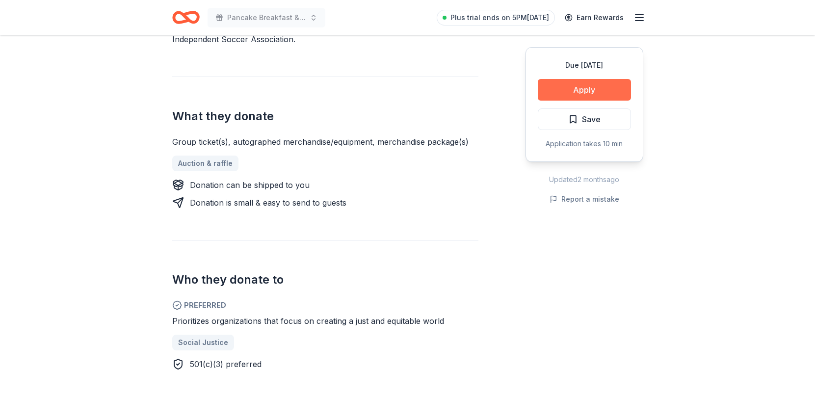
click at [565, 94] on button "Apply" at bounding box center [584, 90] width 93 height 22
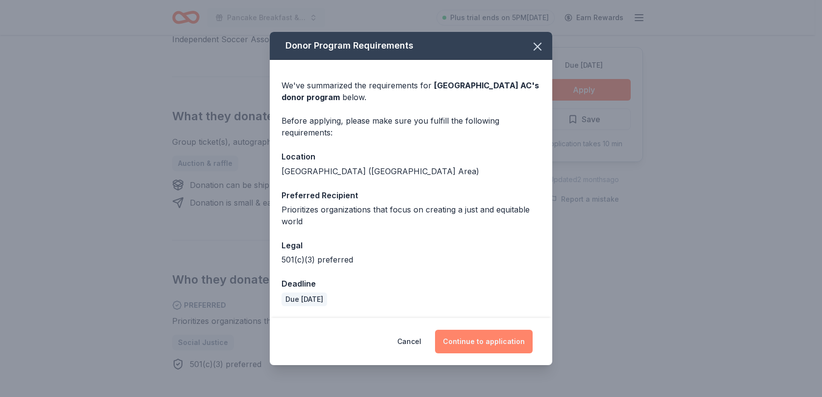
click at [488, 344] on button "Continue to application" at bounding box center [484, 342] width 98 height 24
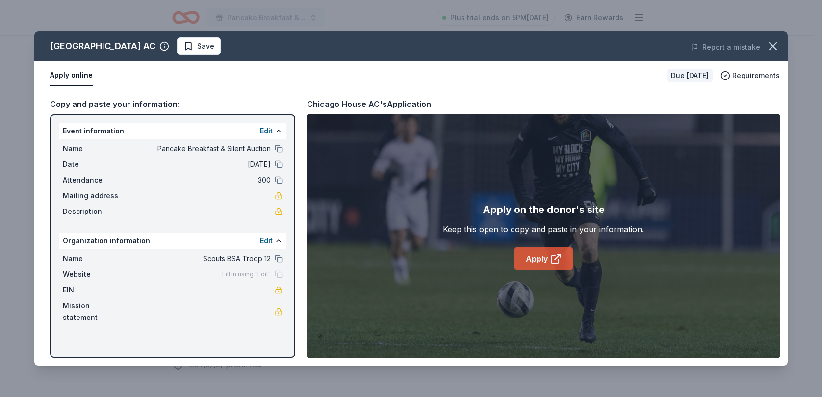
click at [544, 256] on link "Apply" at bounding box center [543, 259] width 59 height 24
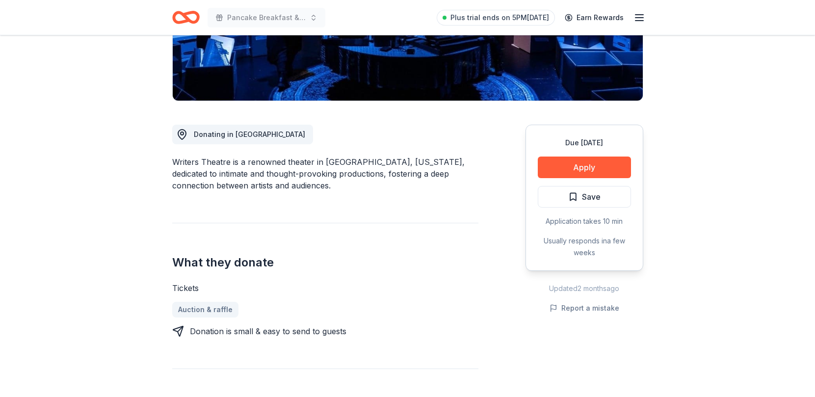
scroll to position [196, 0]
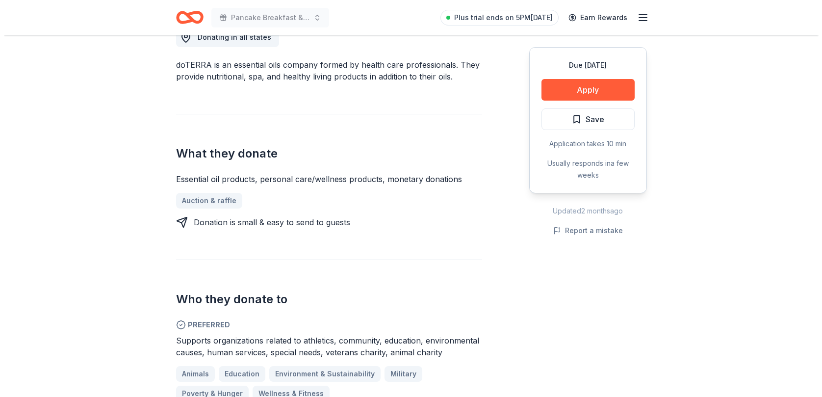
scroll to position [343, 0]
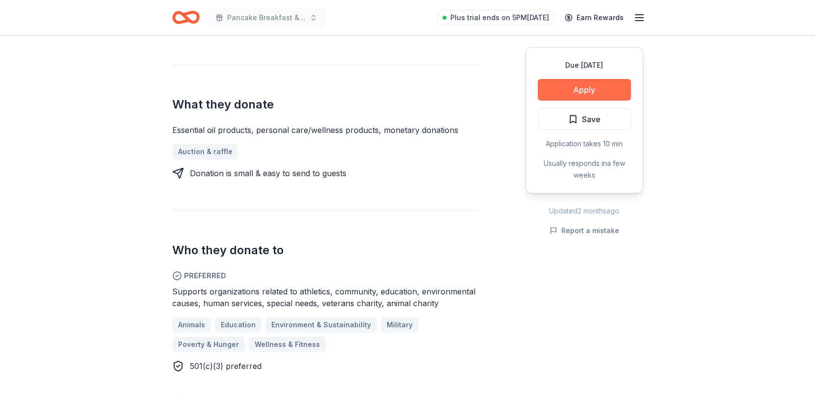
click at [579, 87] on button "Apply" at bounding box center [584, 90] width 93 height 22
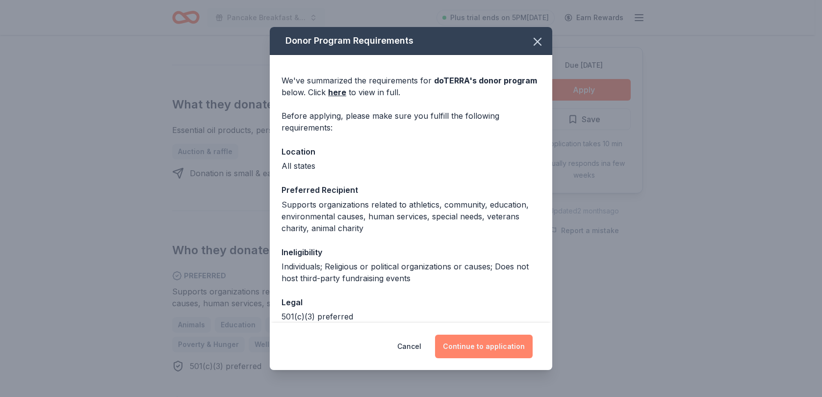
click at [509, 347] on button "Continue to application" at bounding box center [484, 347] width 98 height 24
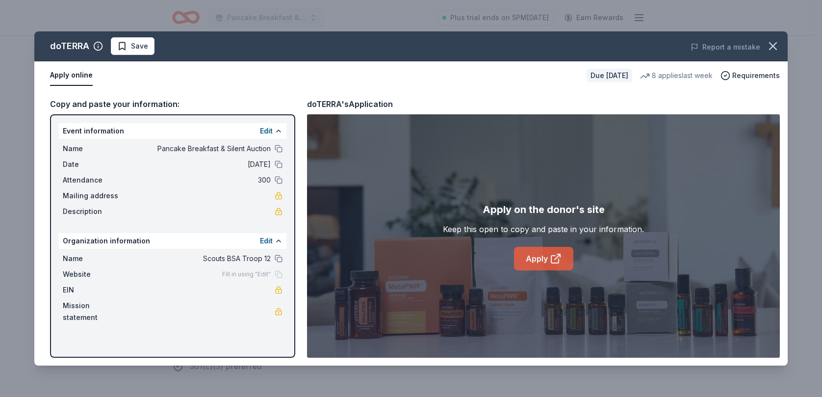
click at [541, 261] on link "Apply" at bounding box center [543, 259] width 59 height 24
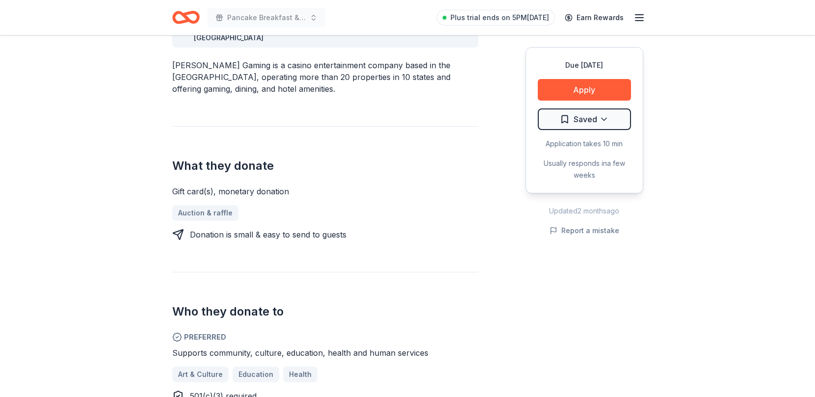
scroll to position [294, 0]
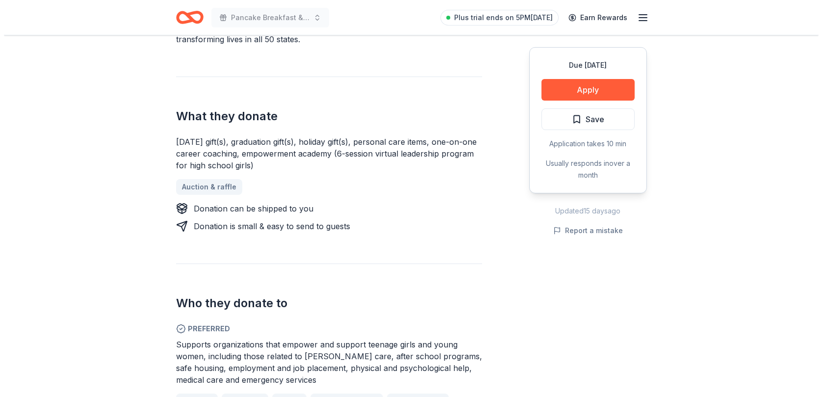
scroll to position [392, 0]
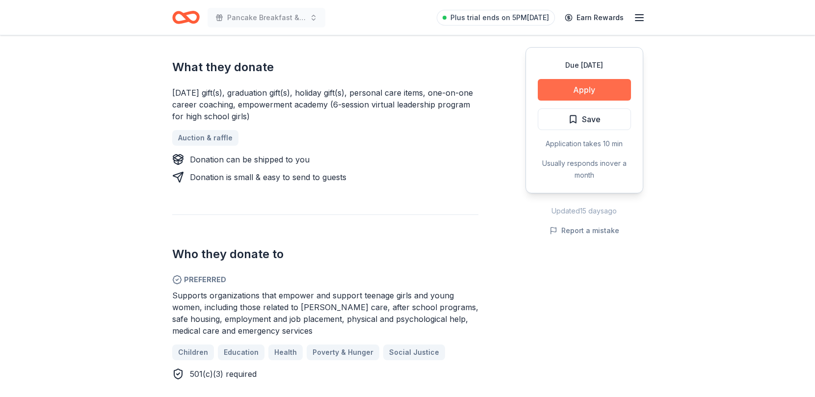
click at [574, 92] on button "Apply" at bounding box center [584, 90] width 93 height 22
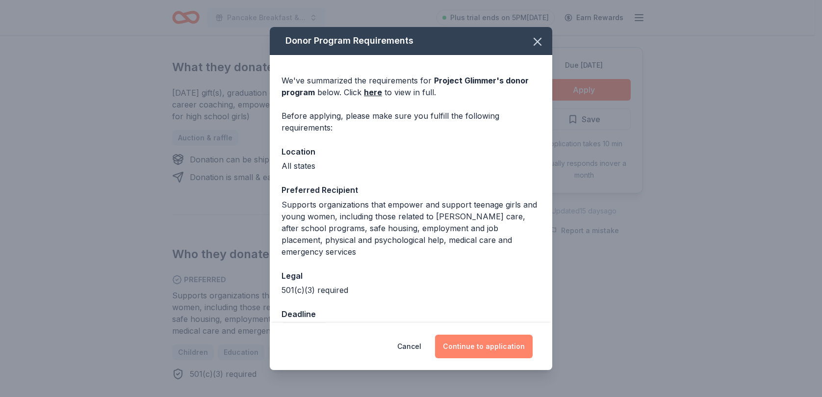
click at [500, 343] on button "Continue to application" at bounding box center [484, 347] width 98 height 24
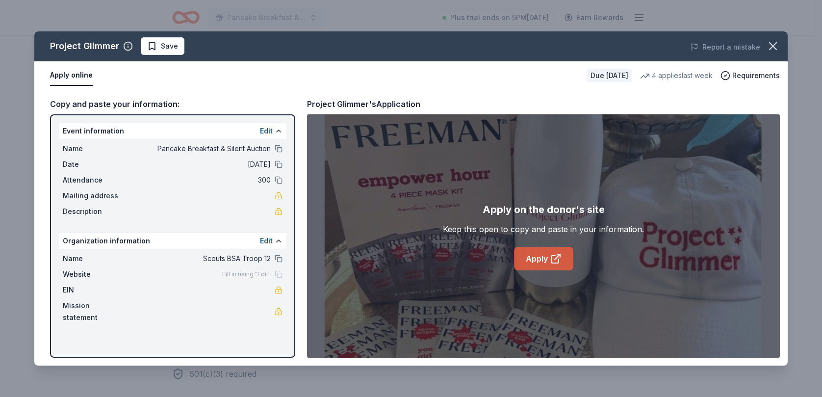
click at [545, 257] on link "Apply" at bounding box center [543, 259] width 59 height 24
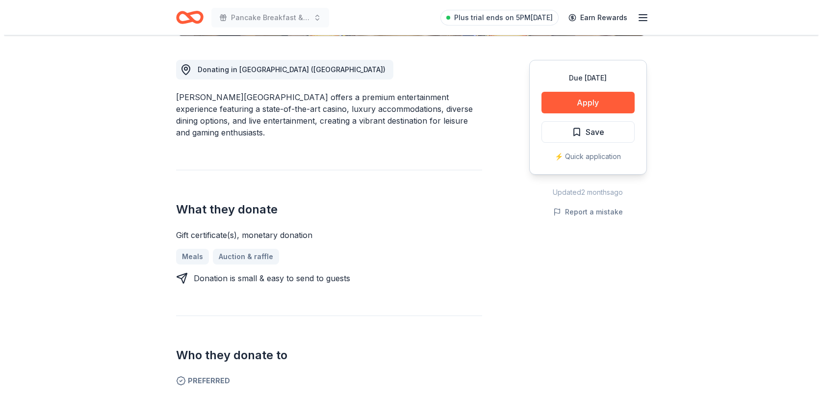
scroll to position [245, 0]
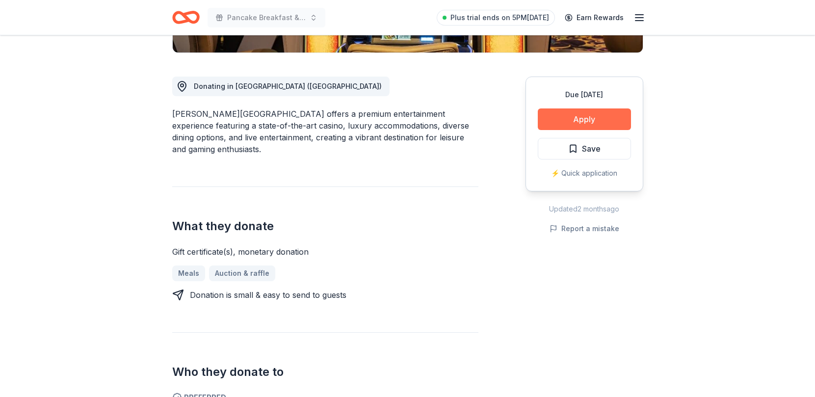
click at [575, 120] on button "Apply" at bounding box center [584, 119] width 93 height 22
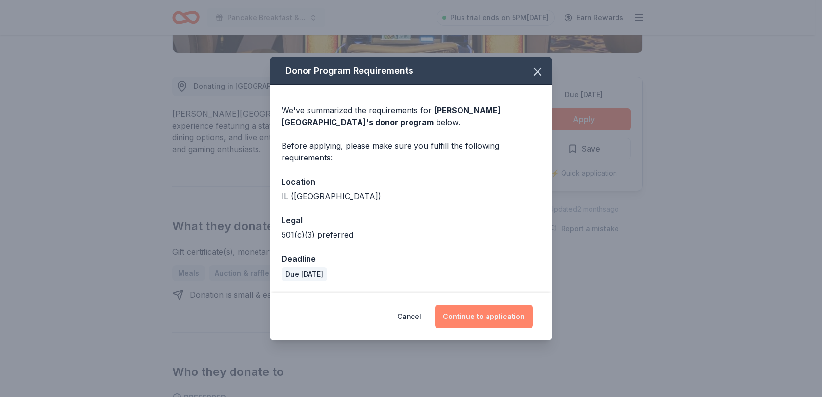
click at [490, 311] on button "Continue to application" at bounding box center [484, 317] width 98 height 24
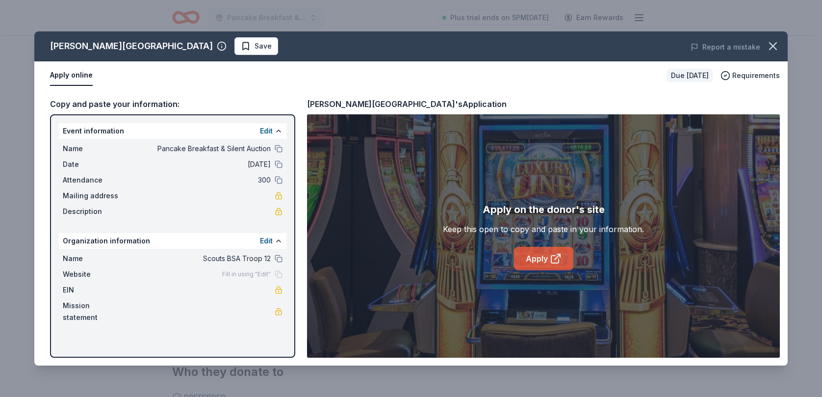
click at [540, 260] on link "Apply" at bounding box center [543, 259] width 59 height 24
click at [139, 78] on div "Apply online" at bounding box center [354, 75] width 609 height 21
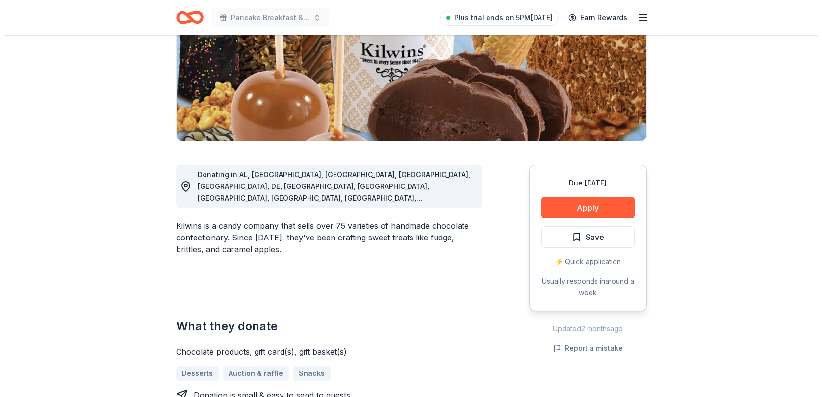
scroll to position [147, 0]
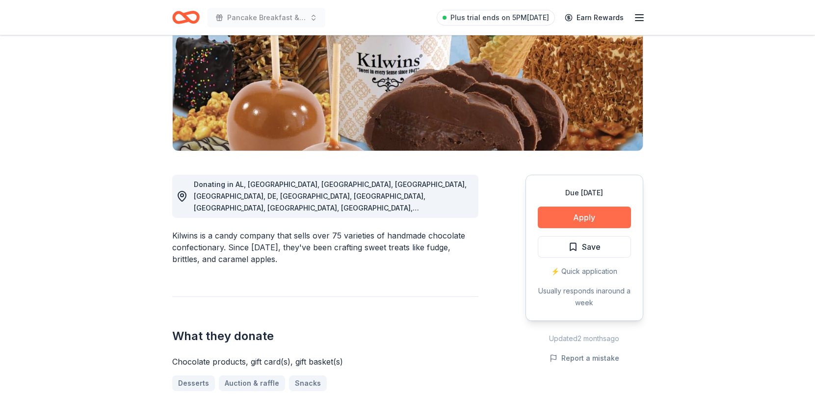
click at [559, 216] on button "Apply" at bounding box center [584, 217] width 93 height 22
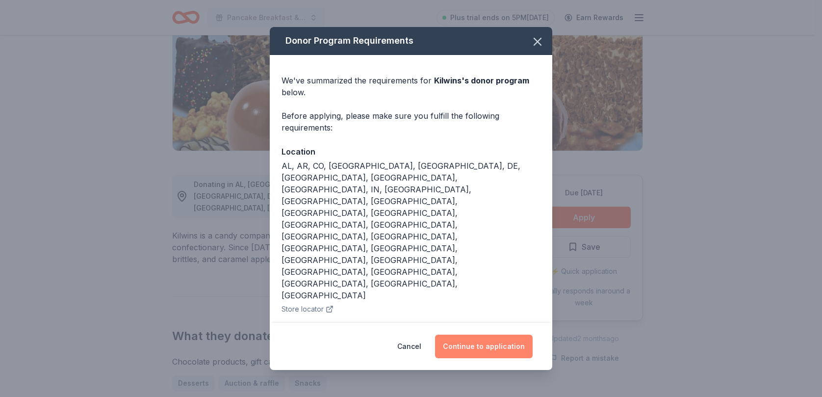
click at [486, 335] on button "Continue to application" at bounding box center [484, 347] width 98 height 24
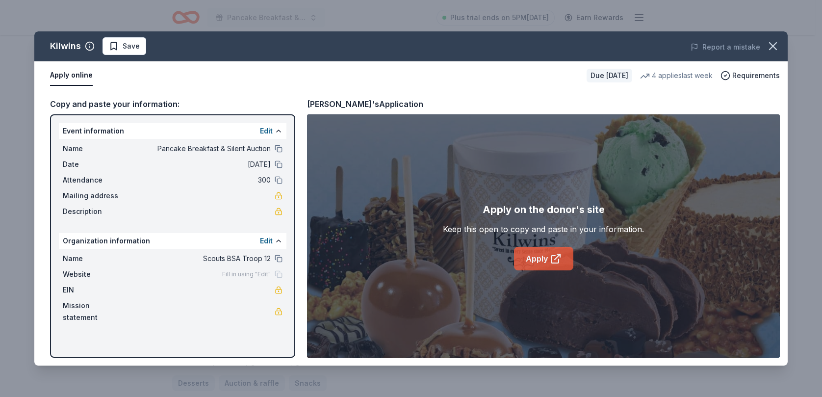
click at [530, 260] on link "Apply" at bounding box center [543, 259] width 59 height 24
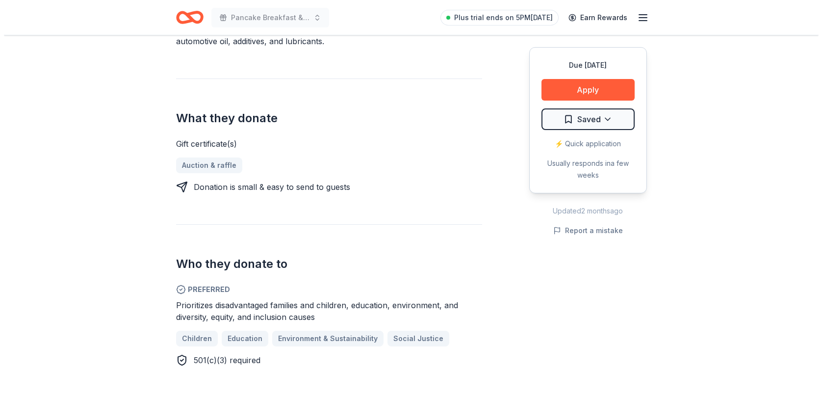
scroll to position [392, 0]
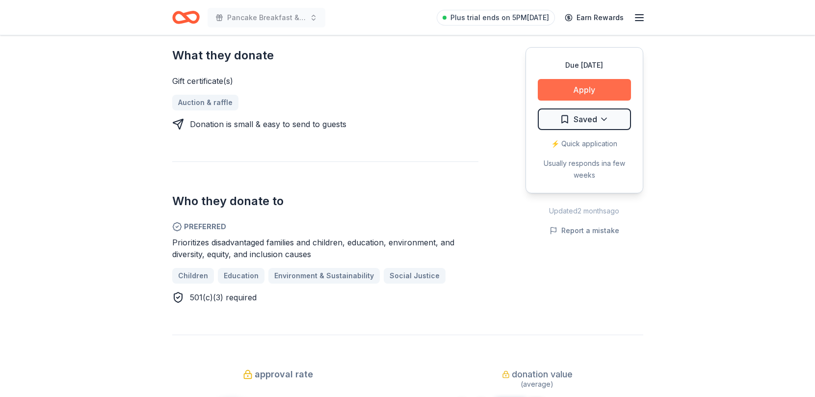
click at [579, 88] on button "Apply" at bounding box center [584, 90] width 93 height 22
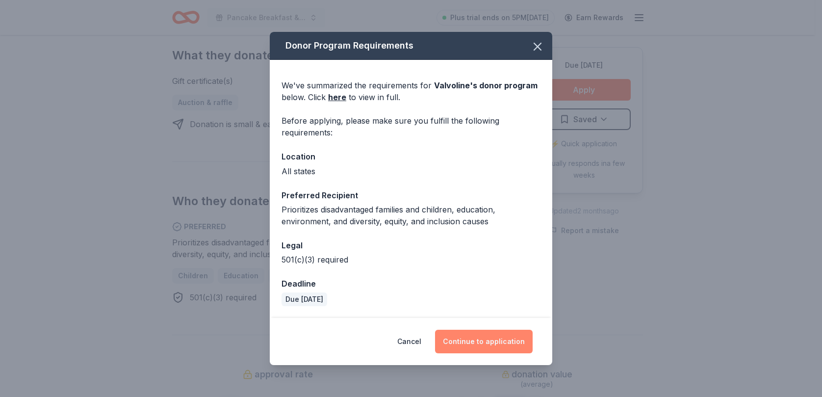
click at [508, 334] on button "Continue to application" at bounding box center [484, 342] width 98 height 24
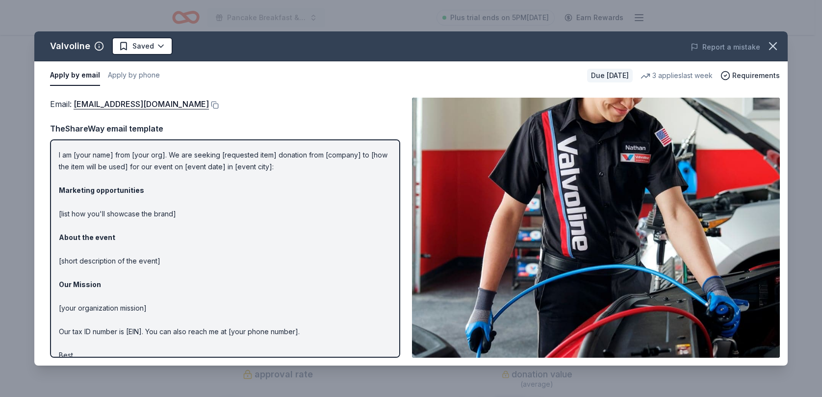
scroll to position [0, 0]
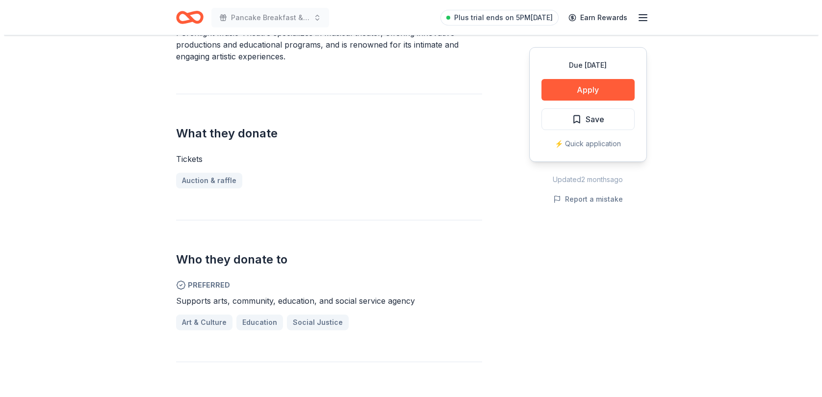
scroll to position [343, 0]
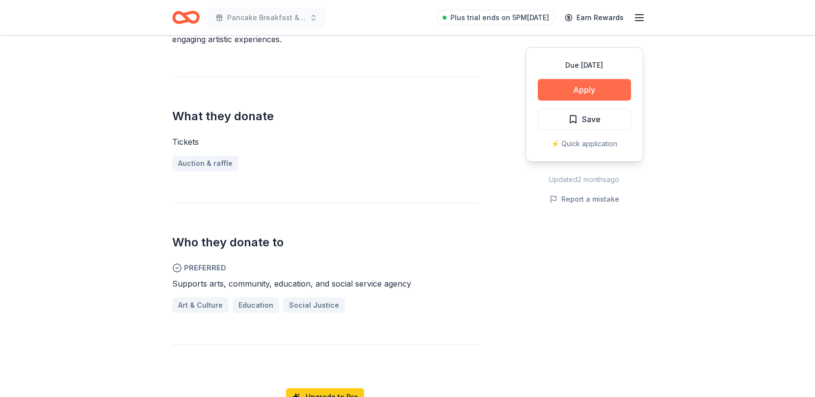
click at [588, 92] on button "Apply" at bounding box center [584, 90] width 93 height 22
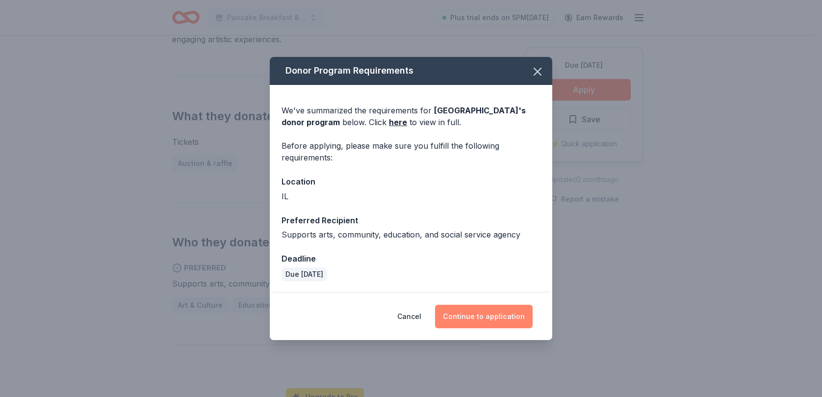
click at [463, 310] on button "Continue to application" at bounding box center [484, 317] width 98 height 24
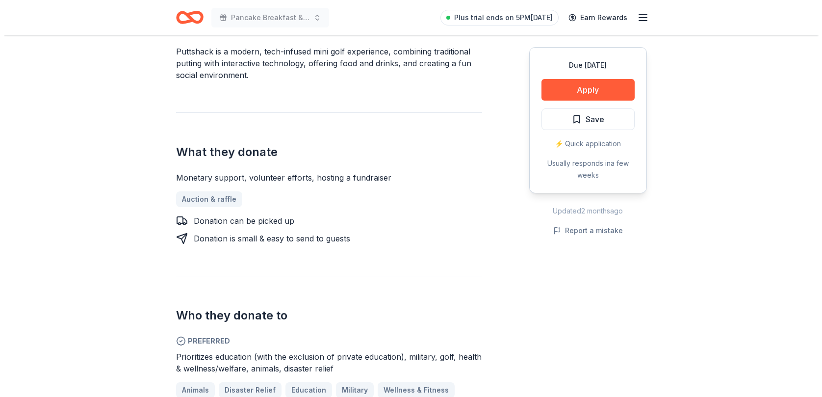
scroll to position [392, 0]
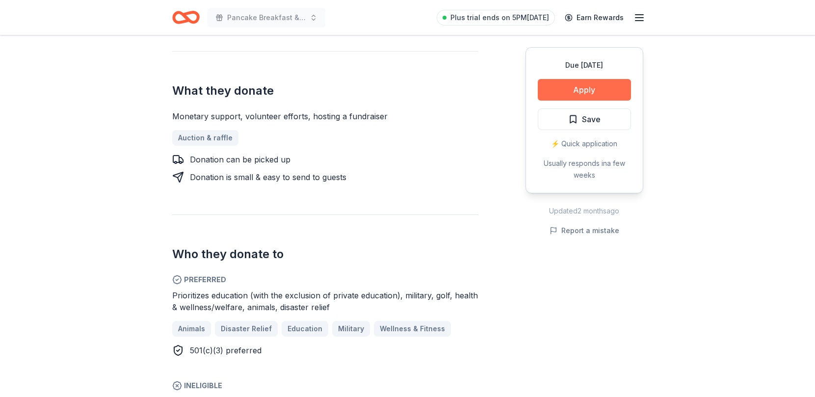
click at [596, 91] on button "Apply" at bounding box center [584, 90] width 93 height 22
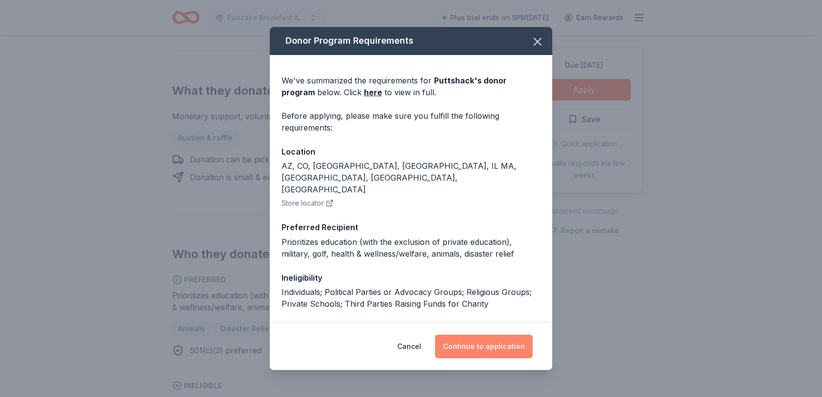
click at [488, 347] on button "Continue to application" at bounding box center [484, 347] width 98 height 24
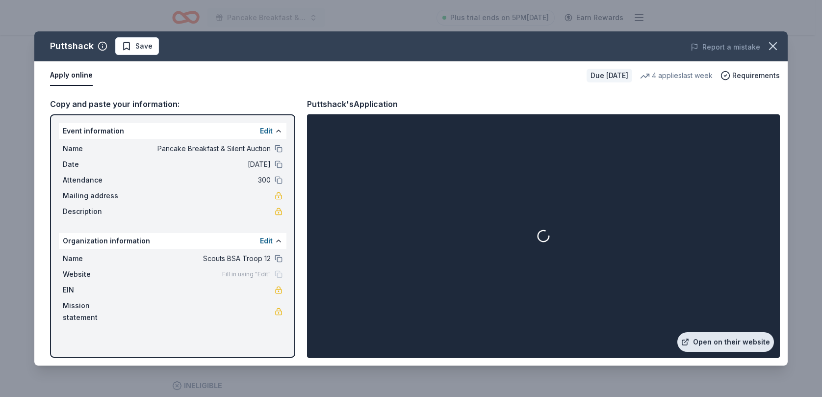
click at [717, 343] on link "Open on their website" at bounding box center [725, 342] width 97 height 20
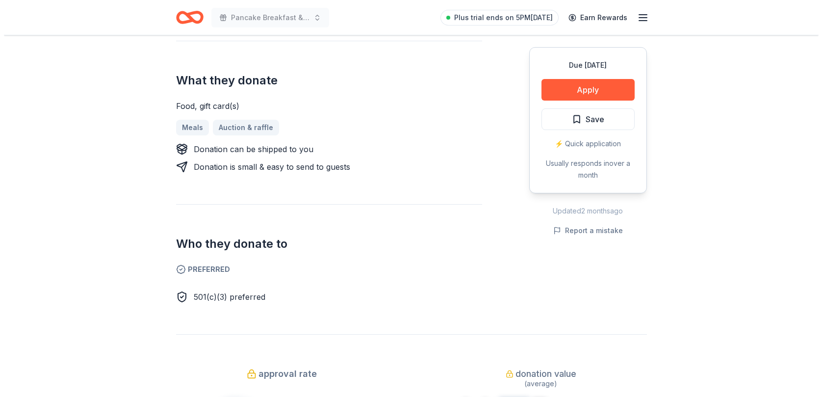
scroll to position [392, 0]
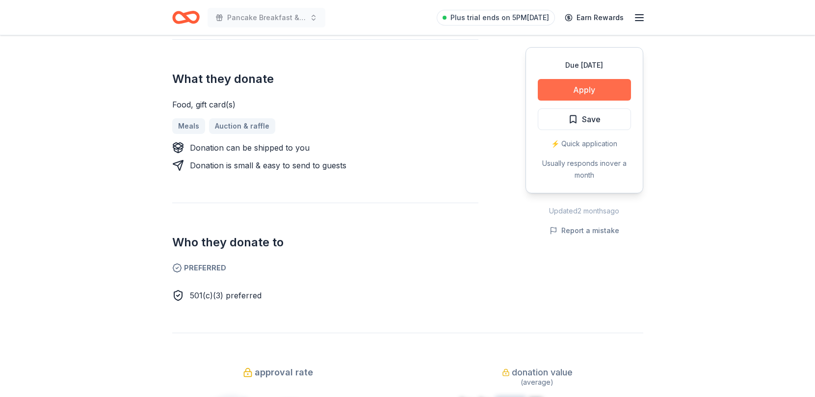
click at [581, 87] on button "Apply" at bounding box center [584, 90] width 93 height 22
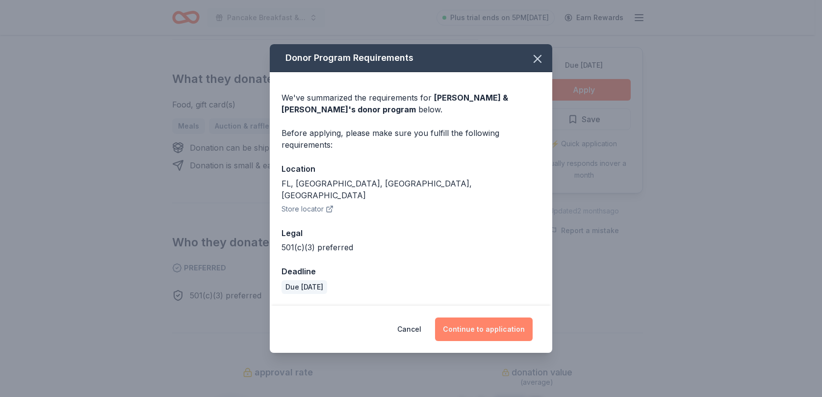
click at [467, 323] on button "Continue to application" at bounding box center [484, 329] width 98 height 24
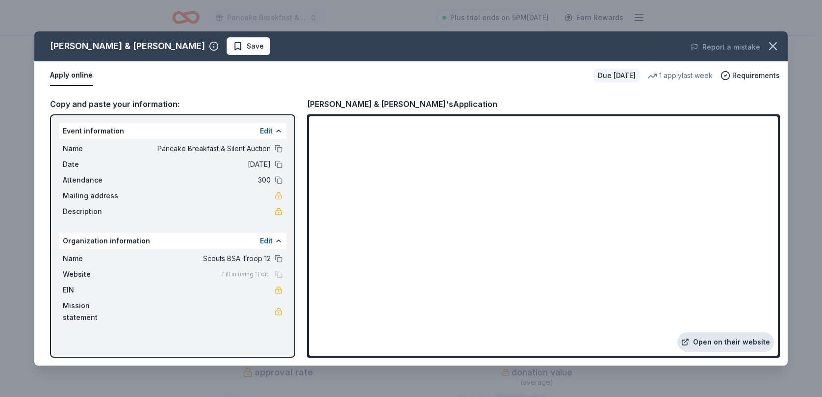
click at [708, 340] on link "Open on their website" at bounding box center [725, 342] width 97 height 20
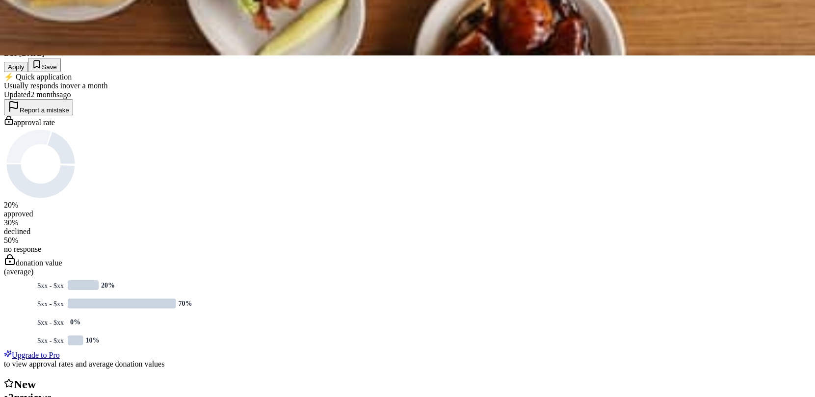
scroll to position [343, 0]
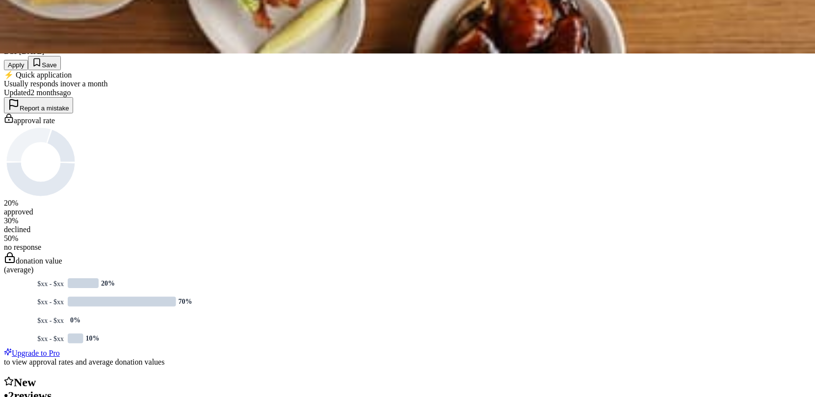
click at [28, 70] on button "Apply" at bounding box center [16, 65] width 24 height 10
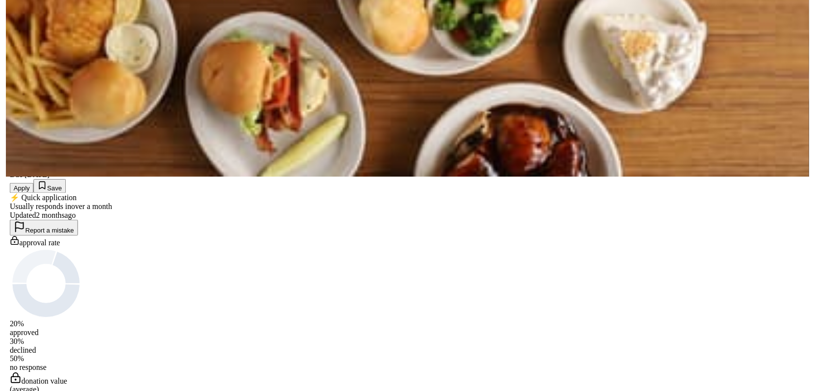
scroll to position [196, 0]
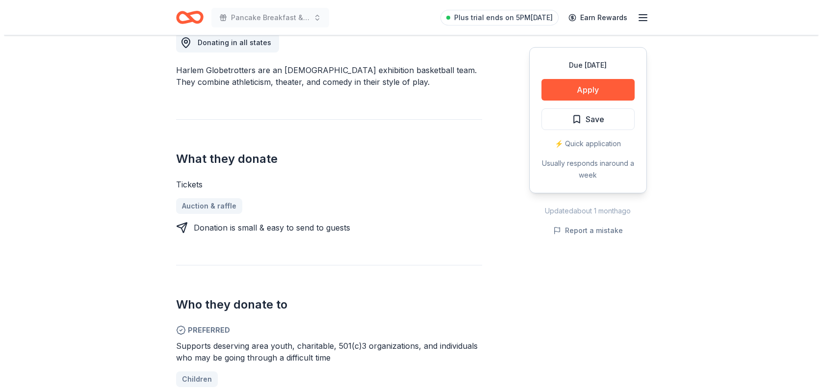
scroll to position [343, 0]
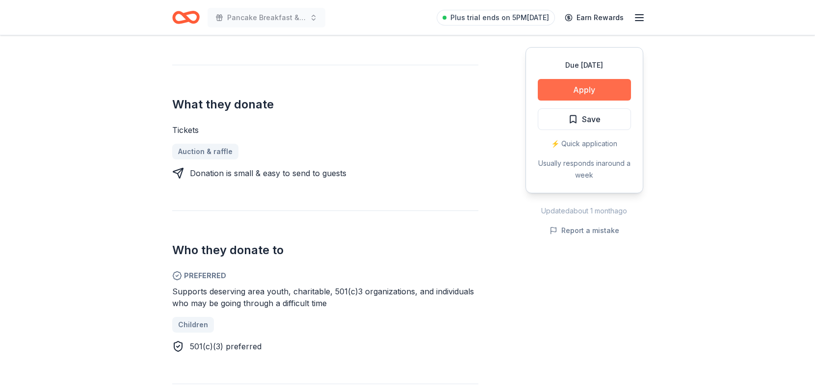
click at [564, 85] on button "Apply" at bounding box center [584, 90] width 93 height 22
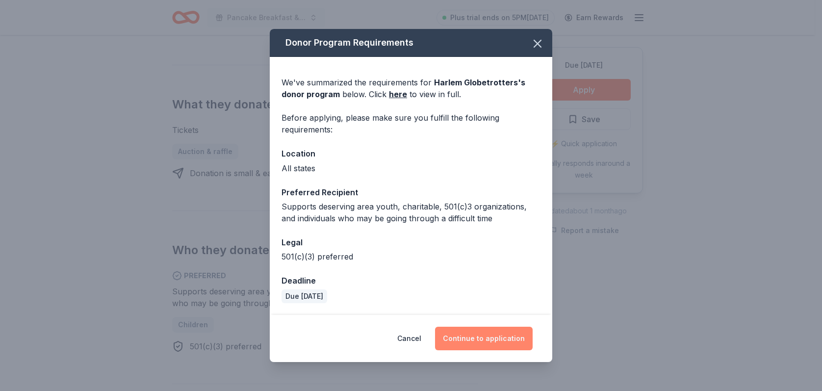
click at [494, 336] on button "Continue to application" at bounding box center [484, 339] width 98 height 24
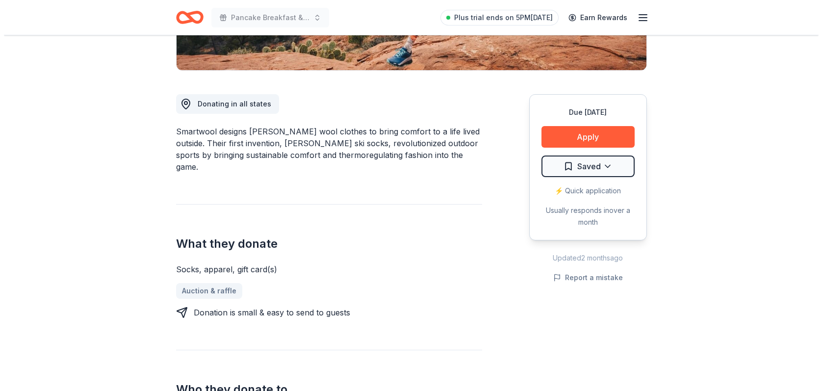
scroll to position [343, 0]
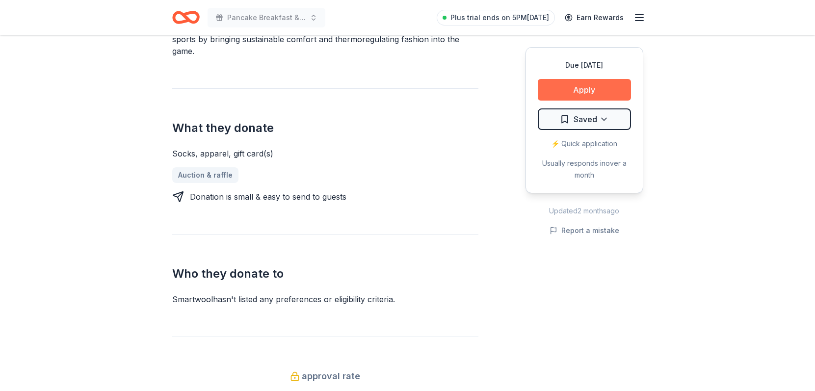
click at [575, 90] on button "Apply" at bounding box center [584, 90] width 93 height 22
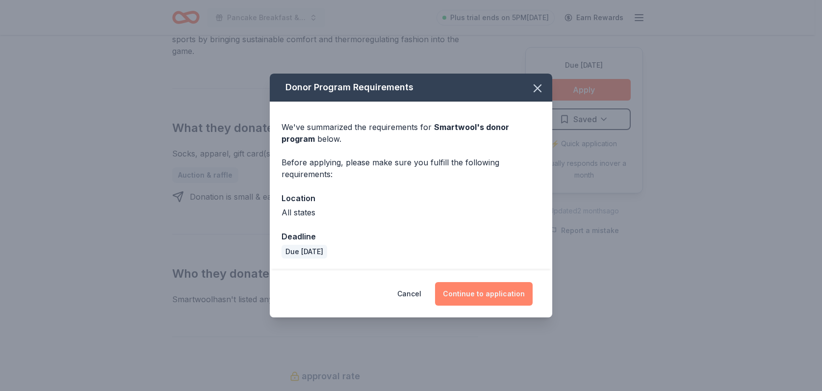
click at [466, 298] on button "Continue to application" at bounding box center [484, 294] width 98 height 24
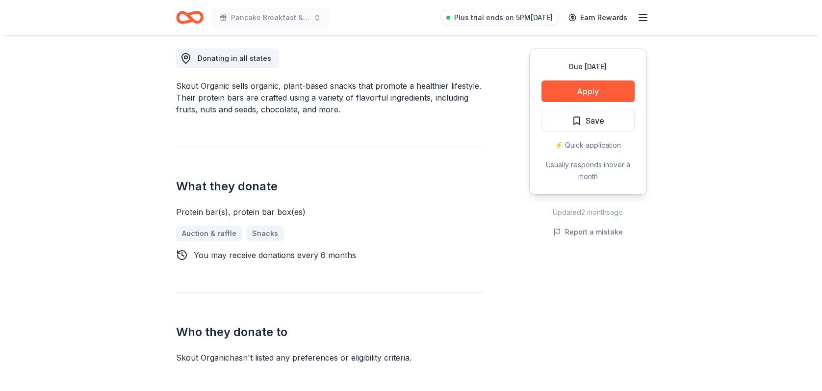
scroll to position [294, 0]
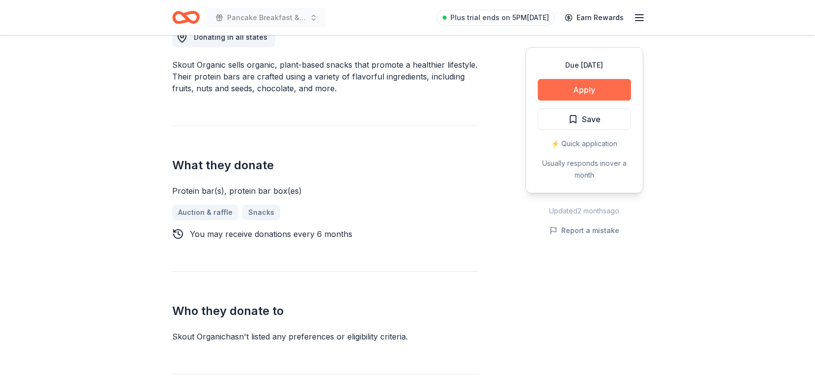
click at [572, 99] on button "Apply" at bounding box center [584, 90] width 93 height 22
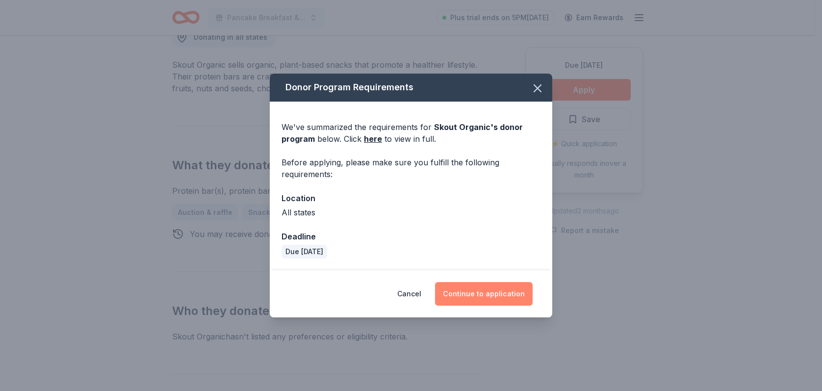
click at [499, 290] on button "Continue to application" at bounding box center [484, 294] width 98 height 24
